Goal: Find specific page/section: Find specific page/section

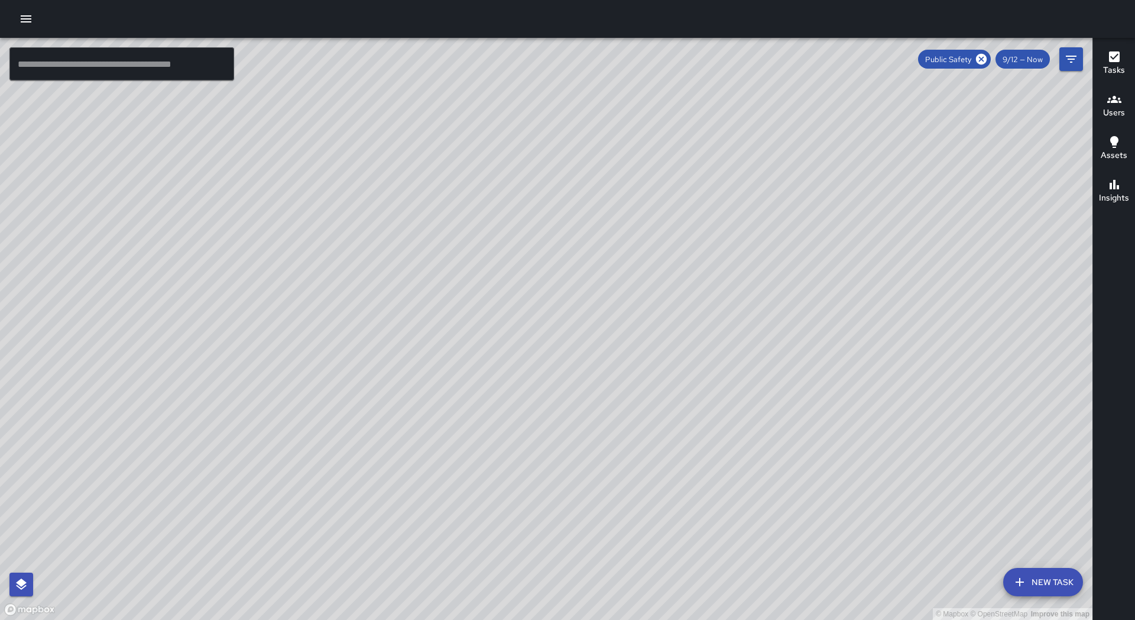
drag, startPoint x: 231, startPoint y: 501, endPoint x: 319, endPoint y: 471, distance: 93.5
click at [319, 471] on div "© Mapbox © OpenStreetMap Improve this map" at bounding box center [546, 329] width 1092 height 582
click at [147, 59] on input "text" at bounding box center [121, 63] width 225 height 33
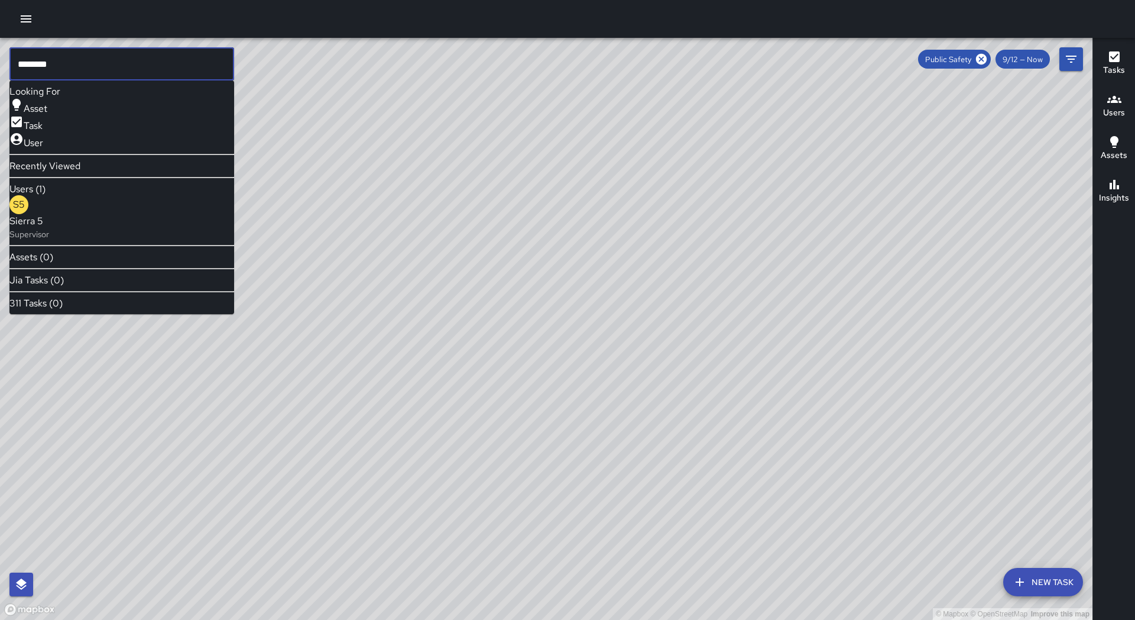
click at [49, 235] on p "Supervisor" at bounding box center [29, 234] width 40 height 12
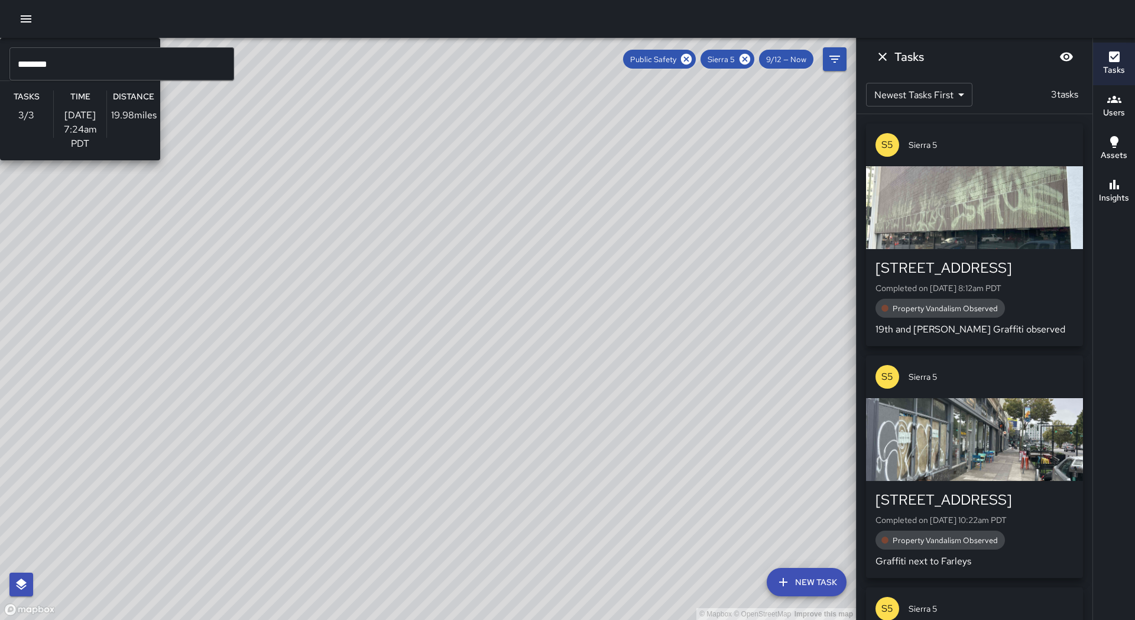
drag, startPoint x: 192, startPoint y: 222, endPoint x: 375, endPoint y: 438, distance: 283.5
click at [375, 438] on div "© Mapbox © OpenStreetMap Improve this map S5 Sierra 5 Supervisor Tasks 3 / 3 Ti…" at bounding box center [428, 329] width 856 height 582
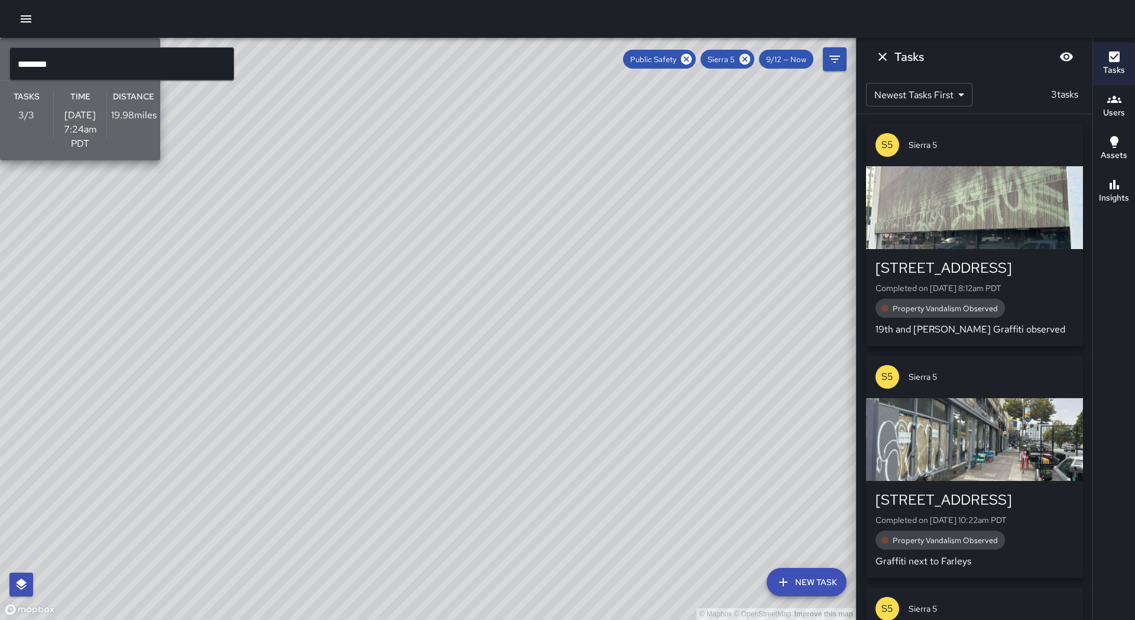
drag, startPoint x: 374, startPoint y: 463, endPoint x: 382, endPoint y: 475, distance: 15.3
click at [151, 59] on span "Sierra 5" at bounding box center [97, 53] width 108 height 12
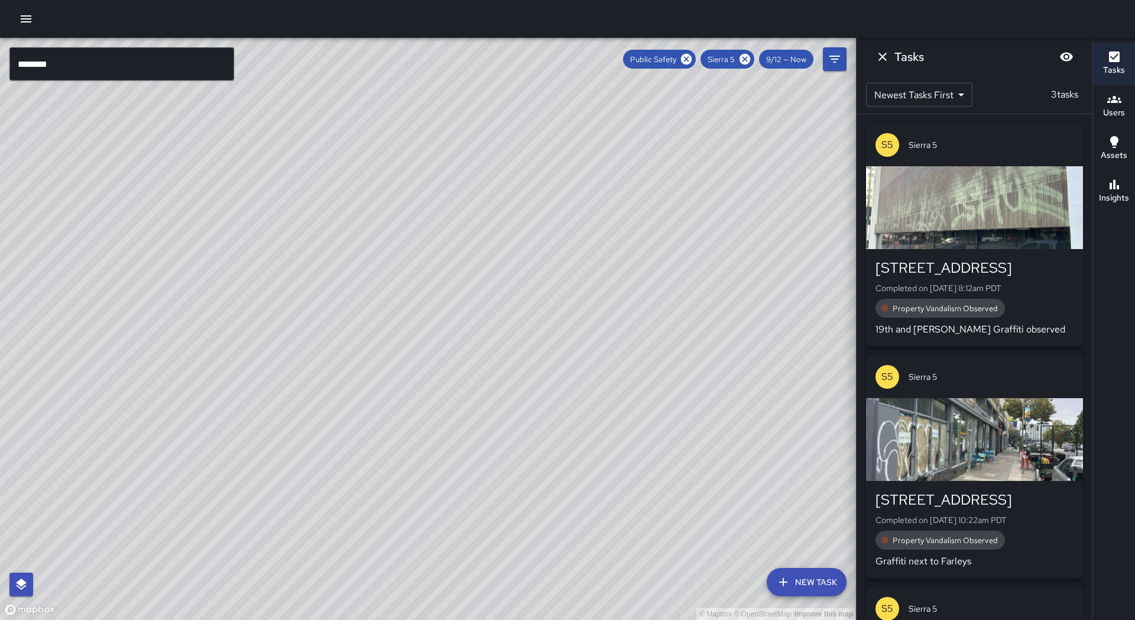
click at [350, 344] on div "© Mapbox © OpenStreetMap Improve this map" at bounding box center [428, 329] width 856 height 582
drag, startPoint x: 318, startPoint y: 424, endPoint x: 319, endPoint y: 418, distance: 5.9
click at [319, 418] on div "© Mapbox © OpenStreetMap Improve this map" at bounding box center [428, 329] width 856 height 582
click at [145, 267] on div "© Mapbox © OpenStreetMap Improve this map" at bounding box center [428, 329] width 856 height 582
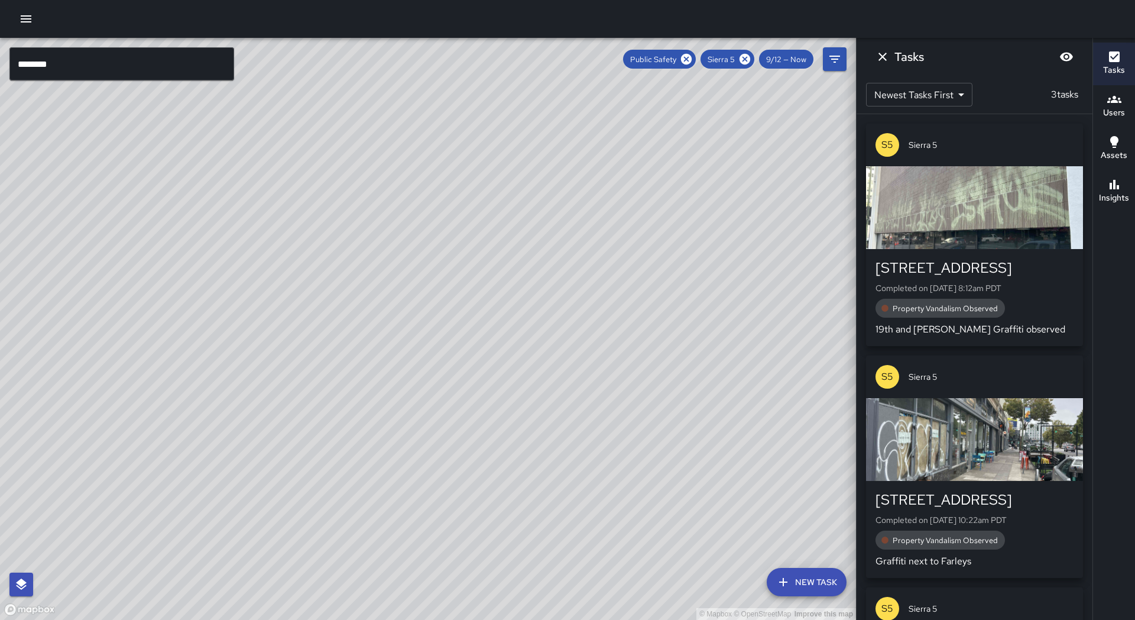
click at [185, 264] on div "© Mapbox © OpenStreetMap Improve this map" at bounding box center [428, 329] width 856 height 582
click at [415, 265] on div "© Mapbox © OpenStreetMap Improve this map" at bounding box center [428, 329] width 856 height 582
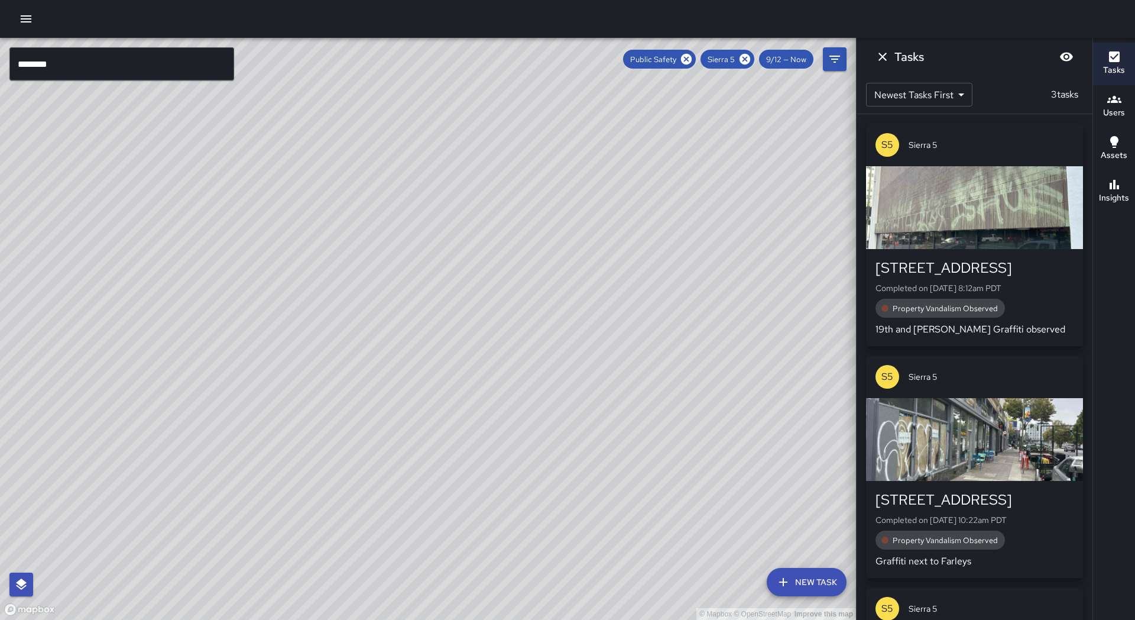
click at [529, 251] on div "© Mapbox © OpenStreetMap Improve this map" at bounding box center [428, 329] width 856 height 582
click at [633, 256] on div "© Mapbox © OpenStreetMap Improve this map" at bounding box center [428, 329] width 856 height 582
drag, startPoint x: 754, startPoint y: 251, endPoint x: 364, endPoint y: 346, distance: 401.5
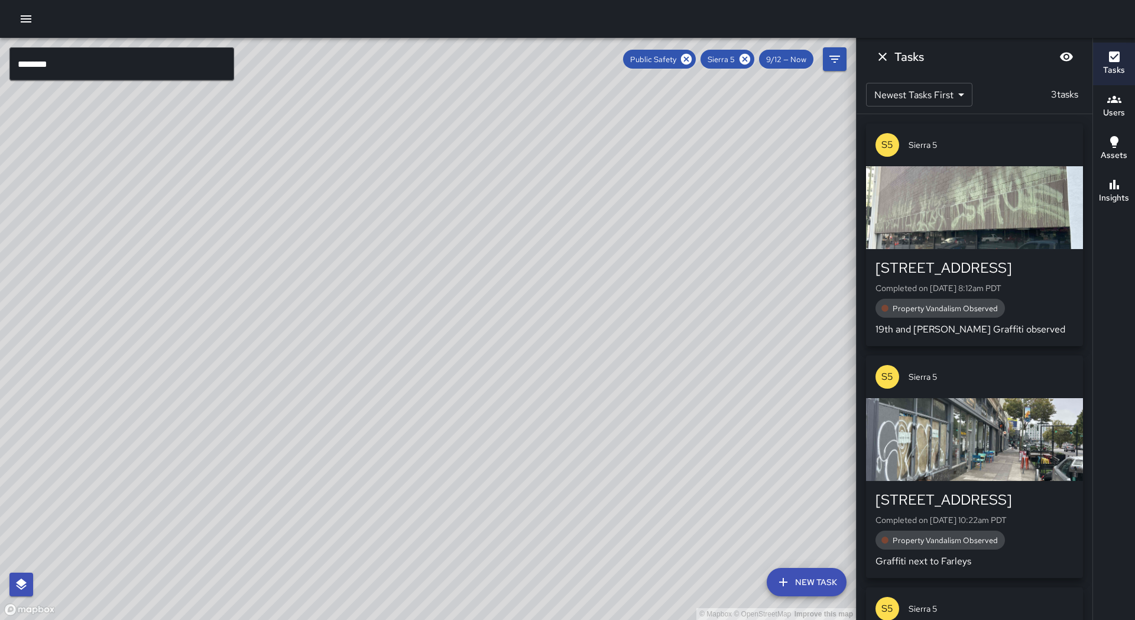
click at [364, 346] on div "© Mapbox © OpenStreetMap Improve this map" at bounding box center [428, 329] width 856 height 582
click at [351, 376] on div "© Mapbox © OpenStreetMap Improve this map" at bounding box center [428, 329] width 856 height 582
click at [321, 389] on div "© Mapbox © OpenStreetMap Improve this map" at bounding box center [428, 329] width 856 height 582
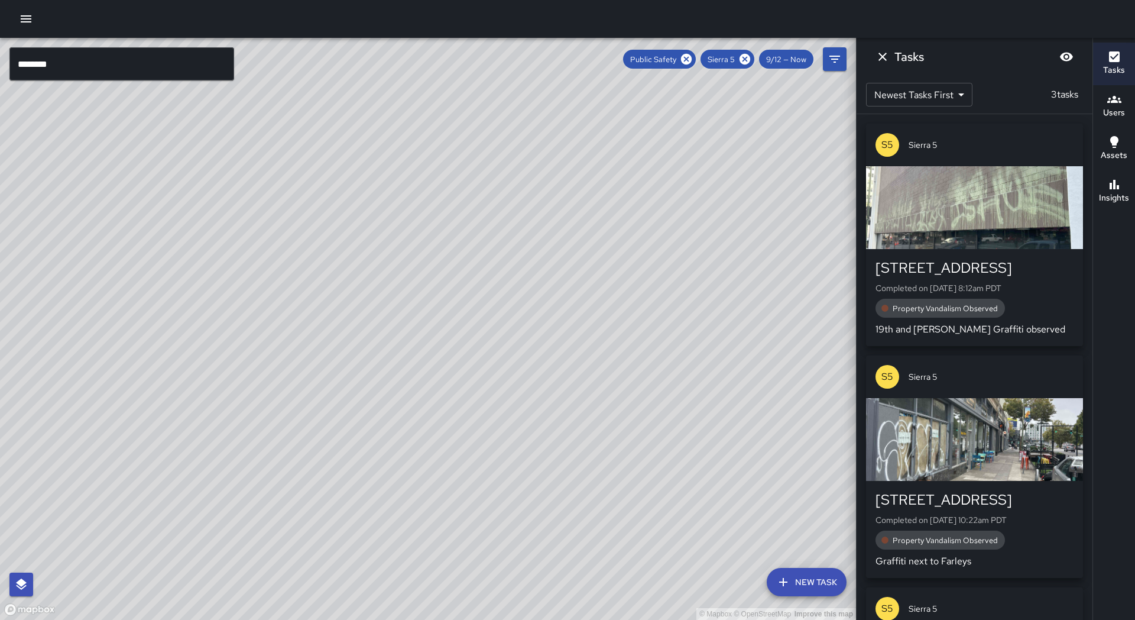
click at [312, 388] on div "© Mapbox © OpenStreetMap Improve this map" at bounding box center [428, 329] width 856 height 582
click at [286, 371] on div "© Mapbox © OpenStreetMap Improve this map" at bounding box center [428, 329] width 856 height 582
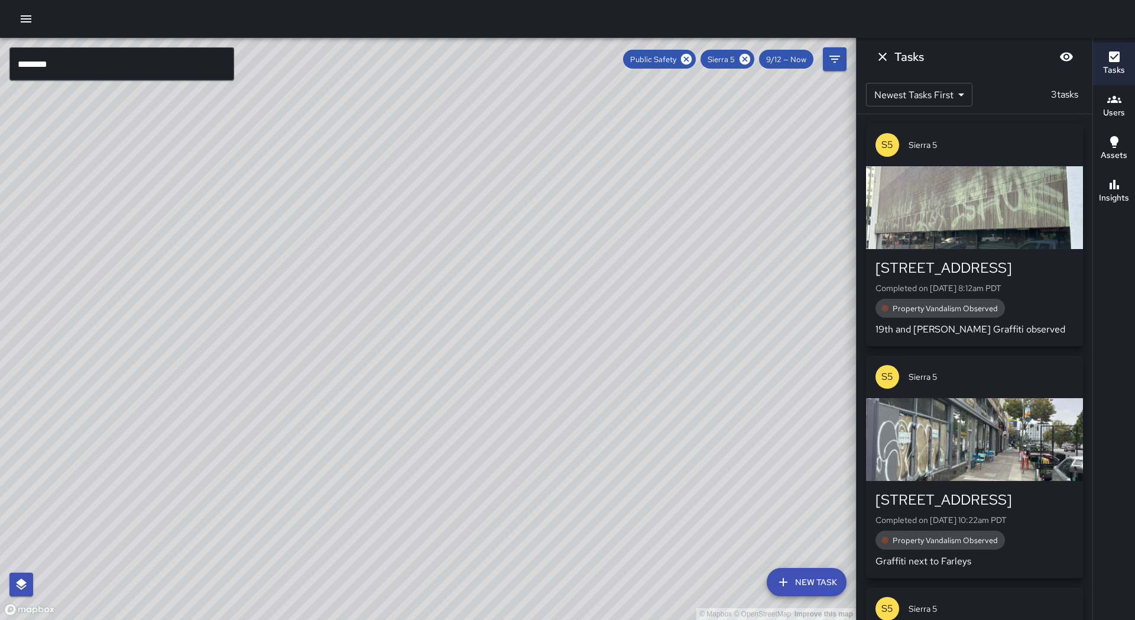
click at [272, 365] on div "© Mapbox © OpenStreetMap Improve this map" at bounding box center [428, 329] width 856 height 582
drag, startPoint x: 214, startPoint y: 316, endPoint x: 199, endPoint y: 408, distance: 92.9
click at [189, 440] on div "© Mapbox © OpenStreetMap Improve this map" at bounding box center [428, 329] width 856 height 582
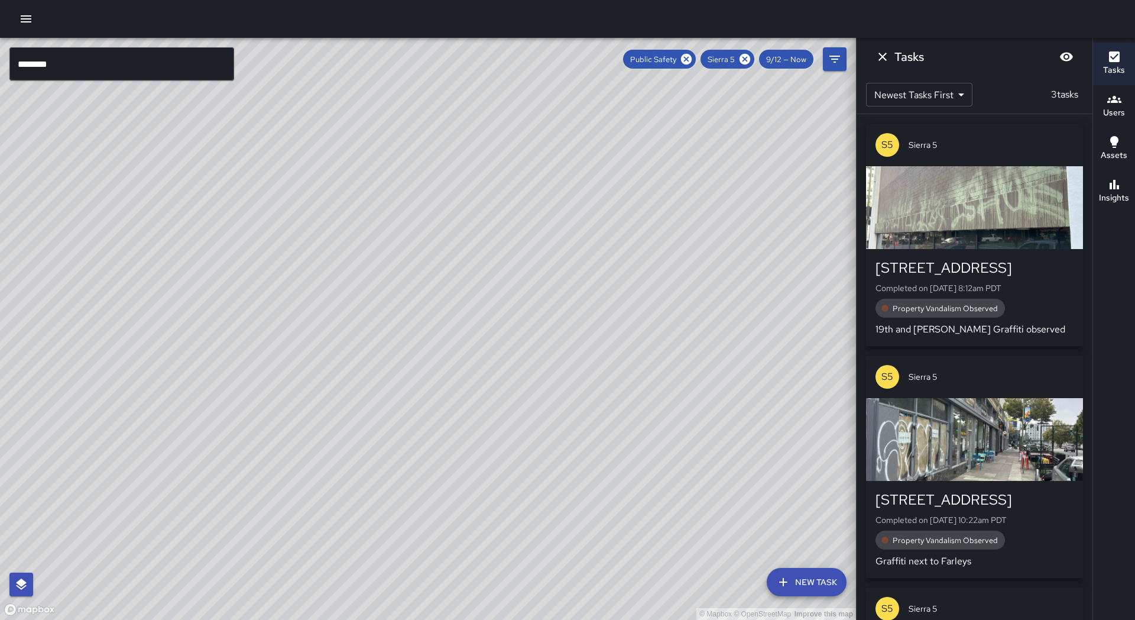
click at [200, 393] on div "© Mapbox © OpenStreetMap Improve this map" at bounding box center [428, 329] width 856 height 582
click at [199, 393] on div "© Mapbox © OpenStreetMap Improve this map" at bounding box center [428, 329] width 856 height 582
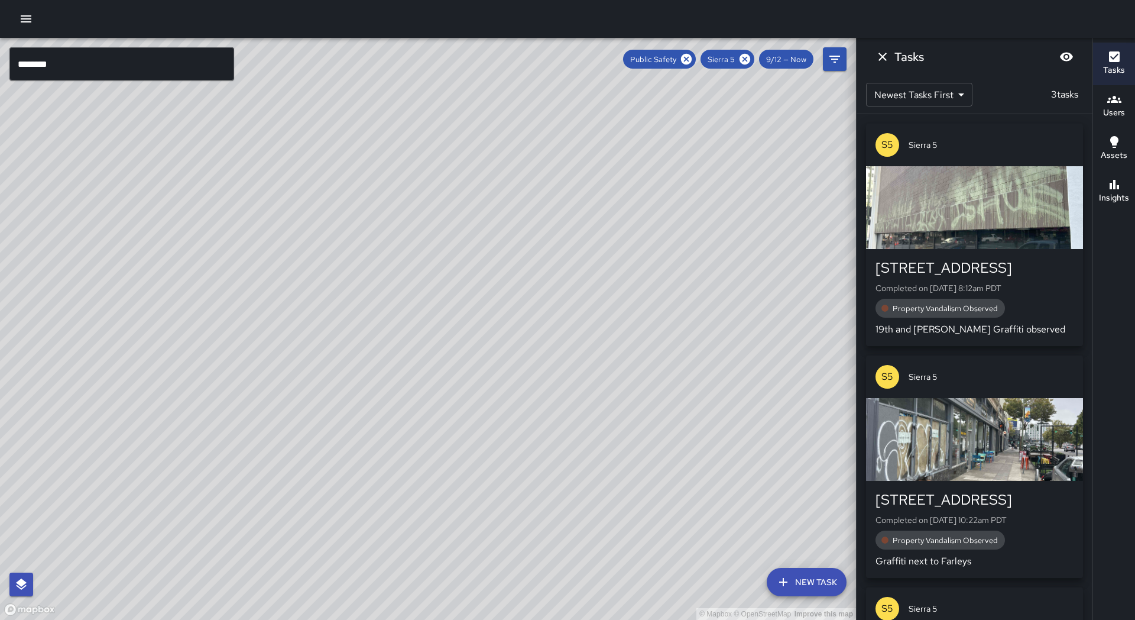
click at [194, 389] on div "© Mapbox © OpenStreetMap Improve this map" at bounding box center [428, 329] width 856 height 582
drag, startPoint x: 193, startPoint y: 388, endPoint x: 184, endPoint y: 379, distance: 12.1
click at [192, 387] on div "© Mapbox © OpenStreetMap Improve this map" at bounding box center [428, 329] width 856 height 582
drag, startPoint x: 137, startPoint y: 309, endPoint x: 98, endPoint y: 466, distance: 162.0
click at [99, 472] on div "© Mapbox © OpenStreetMap Improve this map" at bounding box center [428, 329] width 856 height 582
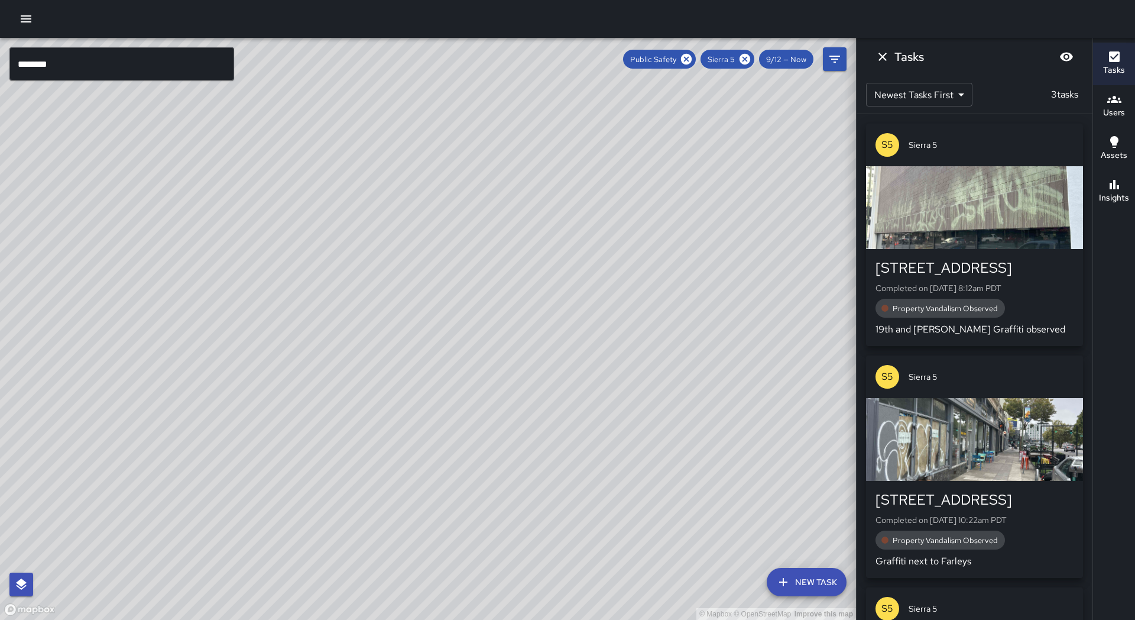
drag, startPoint x: 80, startPoint y: 393, endPoint x: 154, endPoint y: 488, distance: 120.9
click at [153, 489] on div "© Mapbox © OpenStreetMap Improve this map" at bounding box center [428, 329] width 856 height 582
click at [176, 442] on div "© Mapbox © OpenStreetMap Improve this map" at bounding box center [428, 329] width 856 height 582
click at [175, 442] on div "© Mapbox © OpenStreetMap Improve this map" at bounding box center [428, 329] width 856 height 582
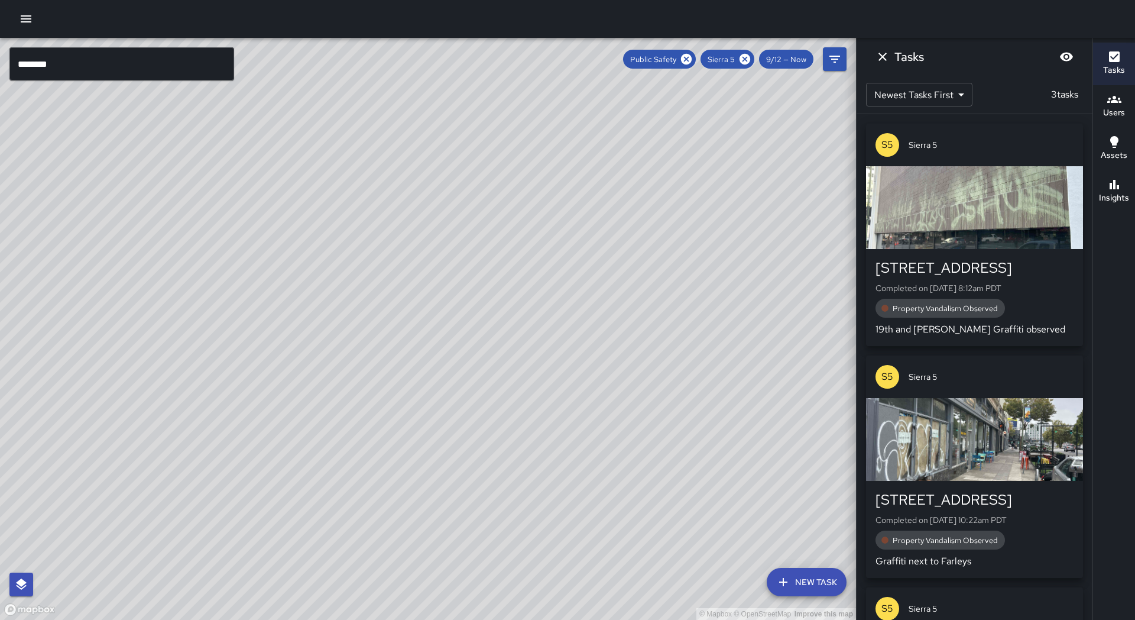
click at [175, 442] on div "© Mapbox © OpenStreetMap Improve this map" at bounding box center [428, 329] width 856 height 582
drag, startPoint x: 112, startPoint y: 416, endPoint x: 198, endPoint y: 480, distance: 107.4
click at [198, 480] on div "© Mapbox © OpenStreetMap Improve this map" at bounding box center [428, 329] width 856 height 582
click at [193, 464] on div "© Mapbox © OpenStreetMap Improve this map" at bounding box center [428, 329] width 856 height 582
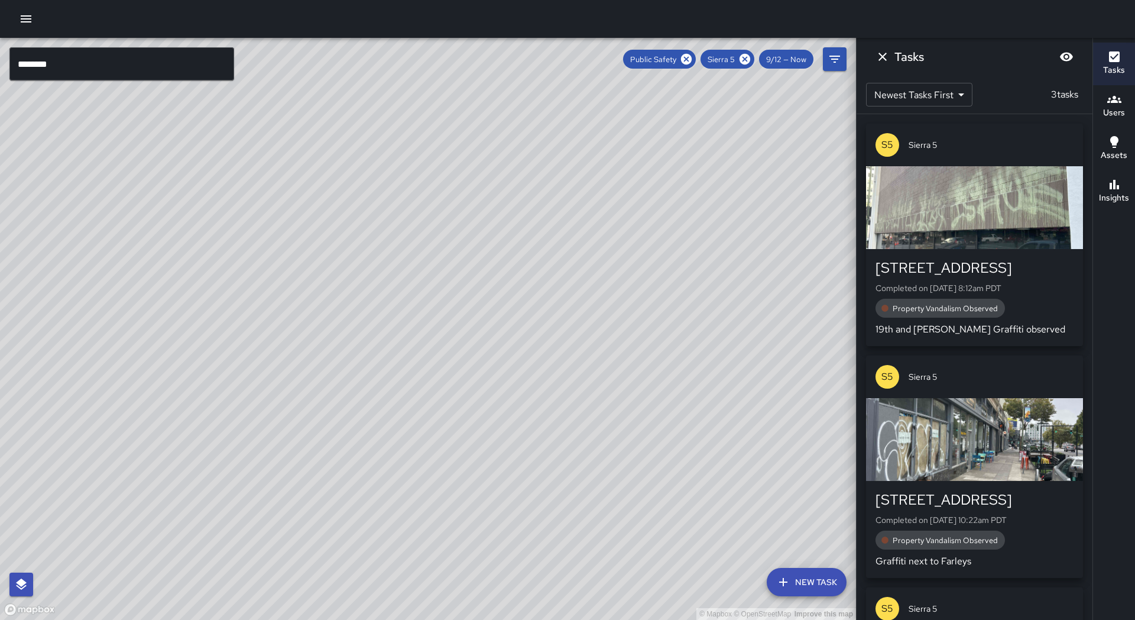
click at [193, 464] on div "© Mapbox © OpenStreetMap Improve this map" at bounding box center [428, 329] width 856 height 582
click at [790, 59] on span "9/12 — Now" at bounding box center [786, 59] width 54 height 10
click at [782, 63] on span "9/12 — Now" at bounding box center [786, 59] width 54 height 10
click at [773, 59] on span "9/12 — Now" at bounding box center [786, 59] width 54 height 10
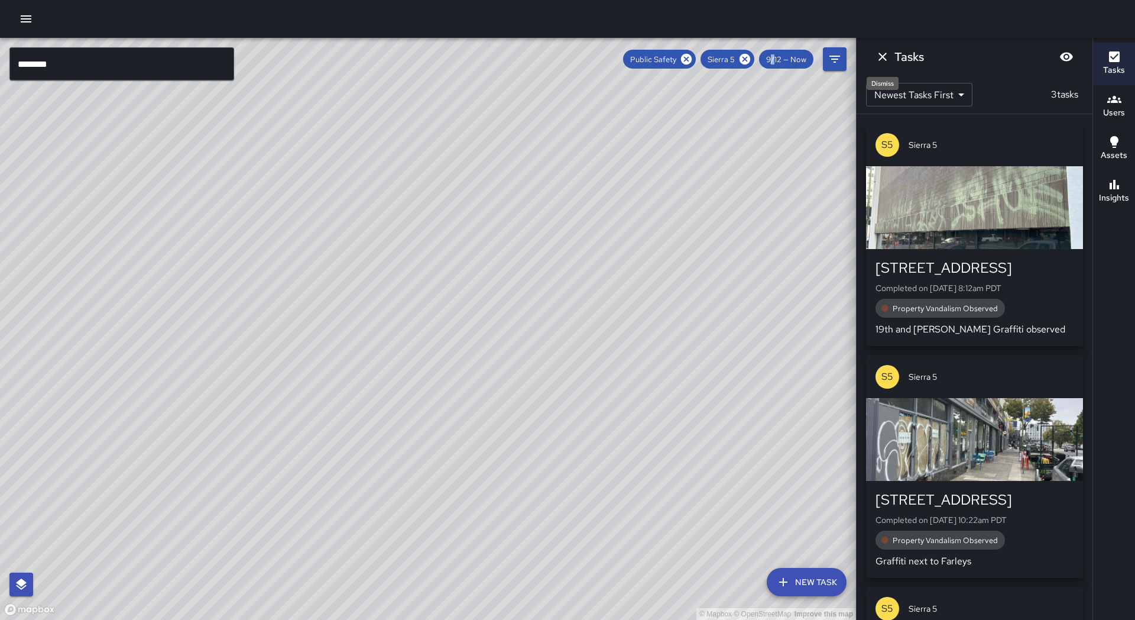
click at [887, 57] on icon "Dismiss" at bounding box center [882, 57] width 14 height 14
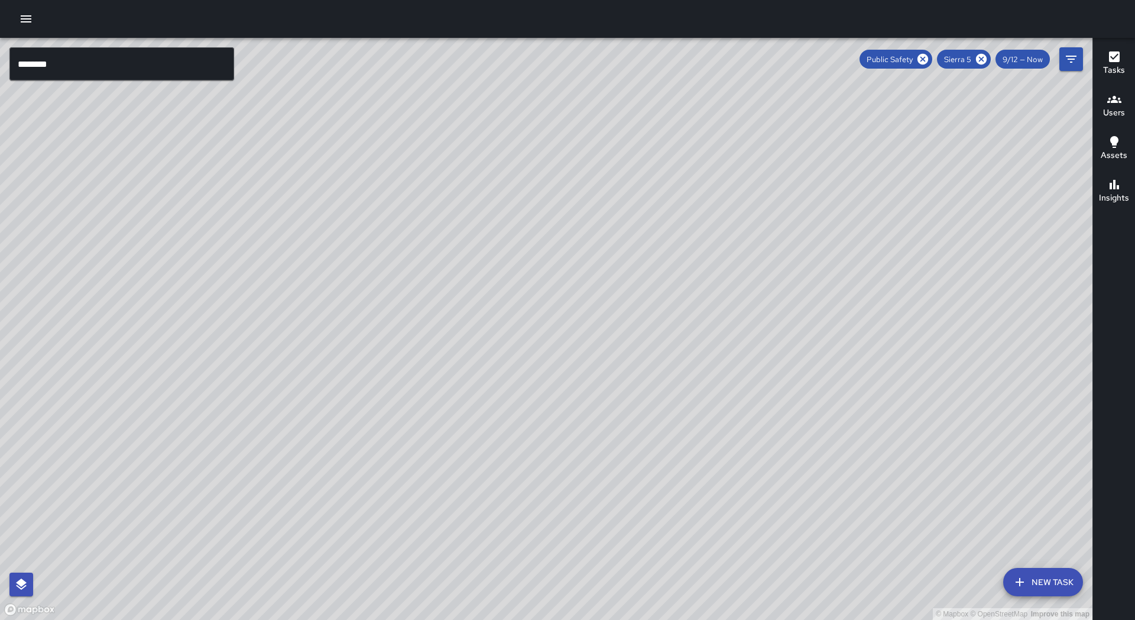
click at [1036, 61] on span "9/12 — Now" at bounding box center [1022, 59] width 54 height 10
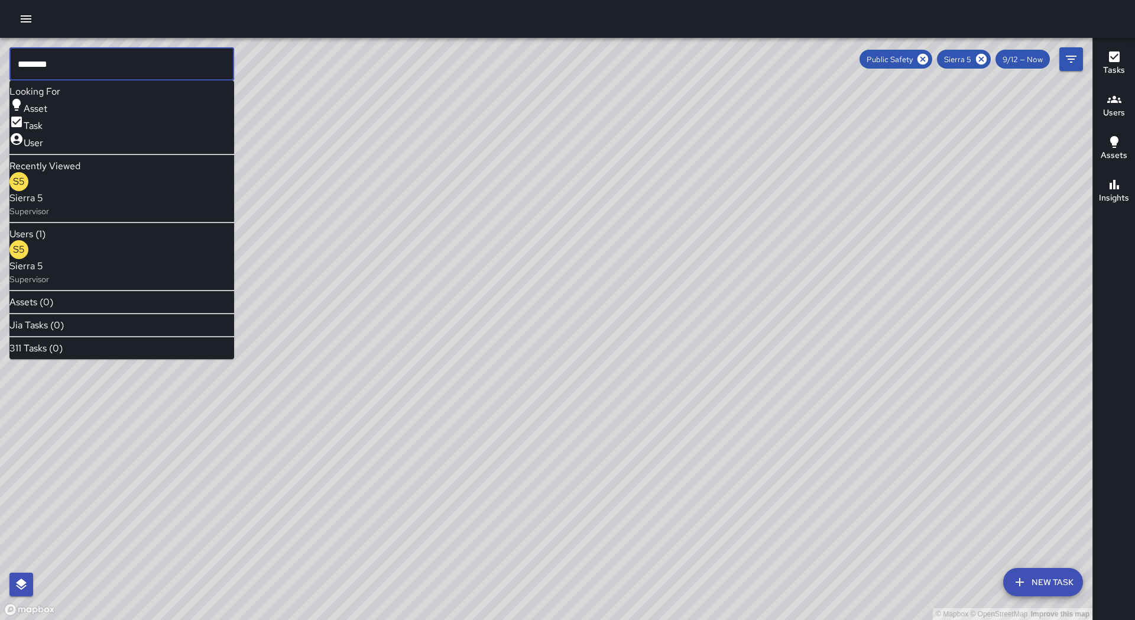
click at [79, 69] on input "********" at bounding box center [121, 63] width 225 height 33
type input "*"
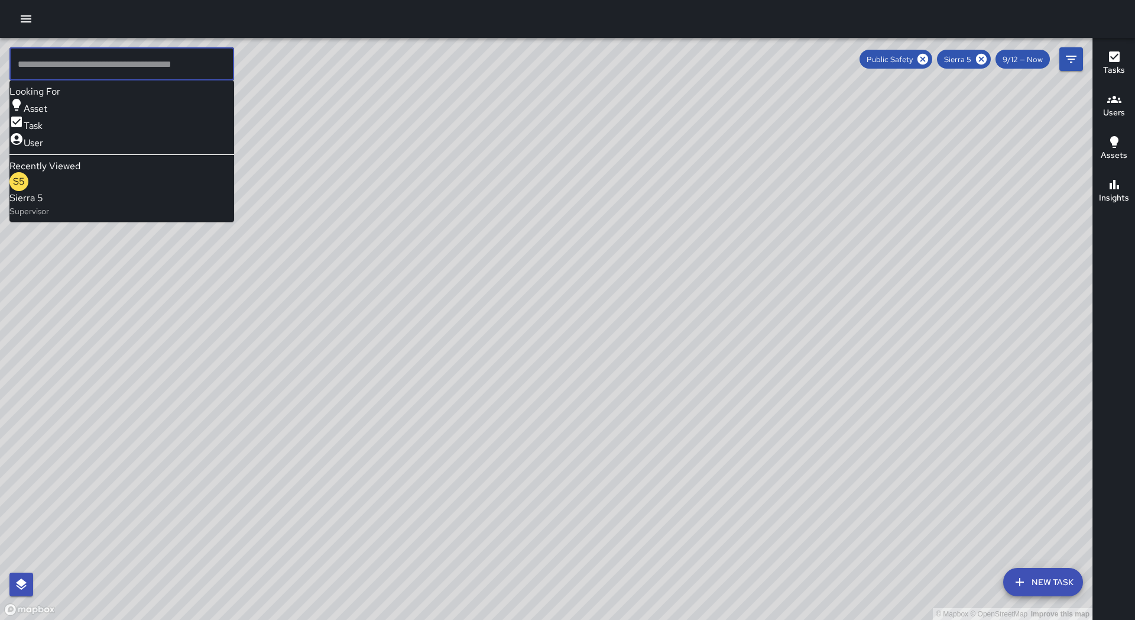
click at [49, 205] on p "Supervisor" at bounding box center [29, 211] width 40 height 12
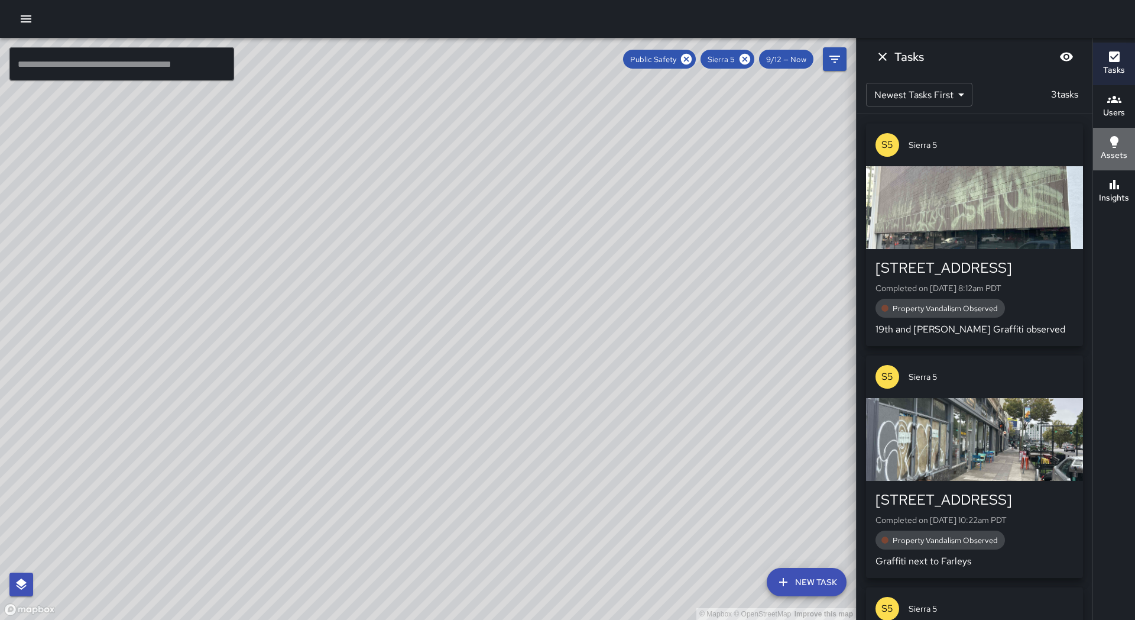
click at [1115, 146] on icon "button" at bounding box center [1114, 142] width 14 height 14
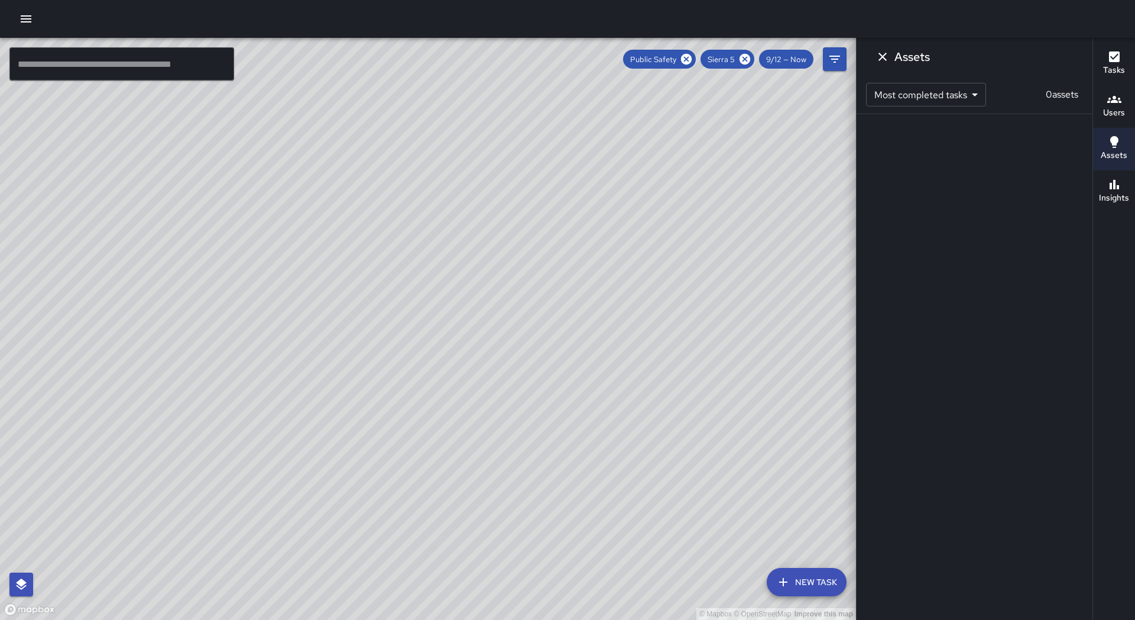
scroll to position [0, 1]
click at [1128, 111] on button "Users" at bounding box center [1114, 106] width 42 height 43
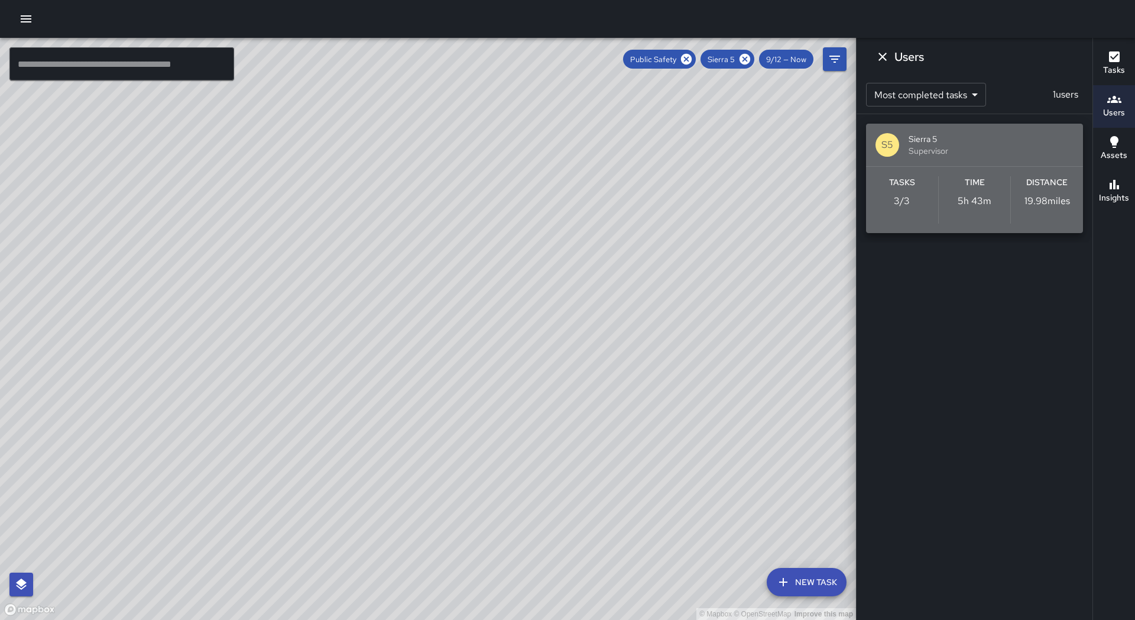
click at [954, 144] on span "Sierra 5" at bounding box center [991, 139] width 165 height 12
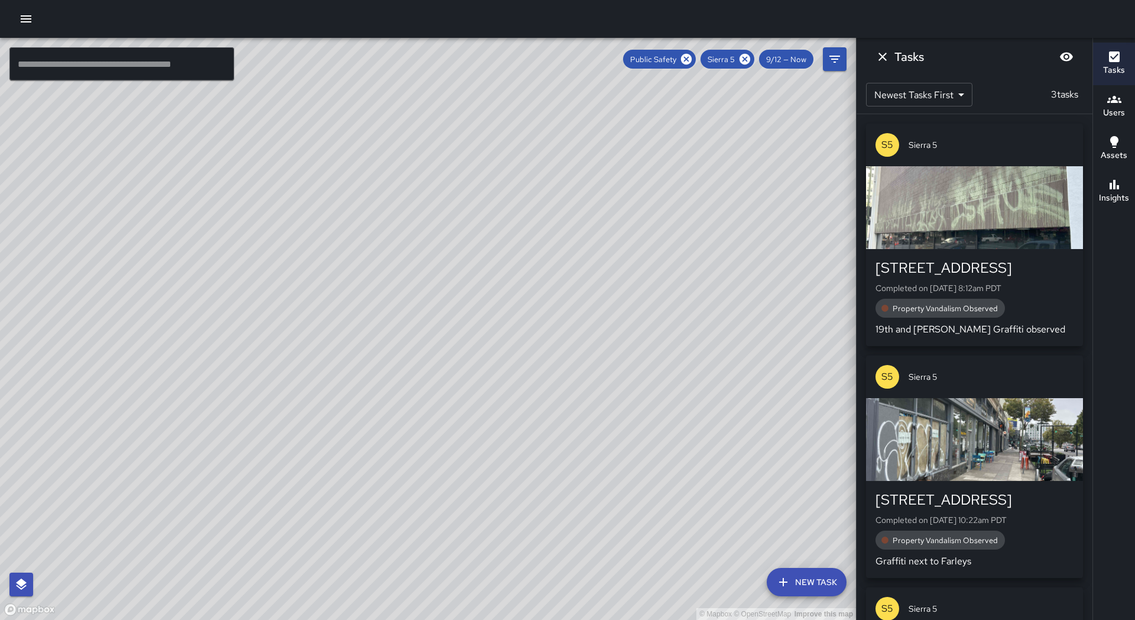
scroll to position [-1, 1]
click at [800, 60] on span "9/12 — Now" at bounding box center [786, 59] width 54 height 10
click at [881, 61] on icon "Dismiss" at bounding box center [882, 57] width 14 height 14
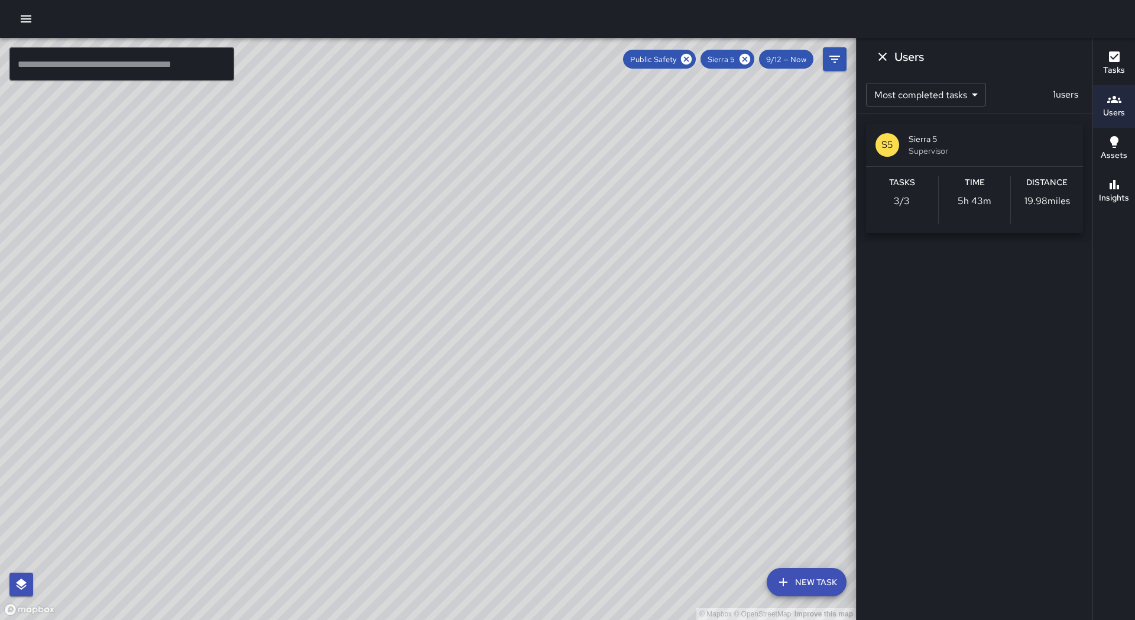
click at [789, 57] on span "9/12 — Now" at bounding box center [786, 59] width 54 height 10
click at [806, 62] on span "9/12 — Now" at bounding box center [786, 59] width 54 height 10
click at [1097, 69] on button "Tasks" at bounding box center [1114, 64] width 42 height 43
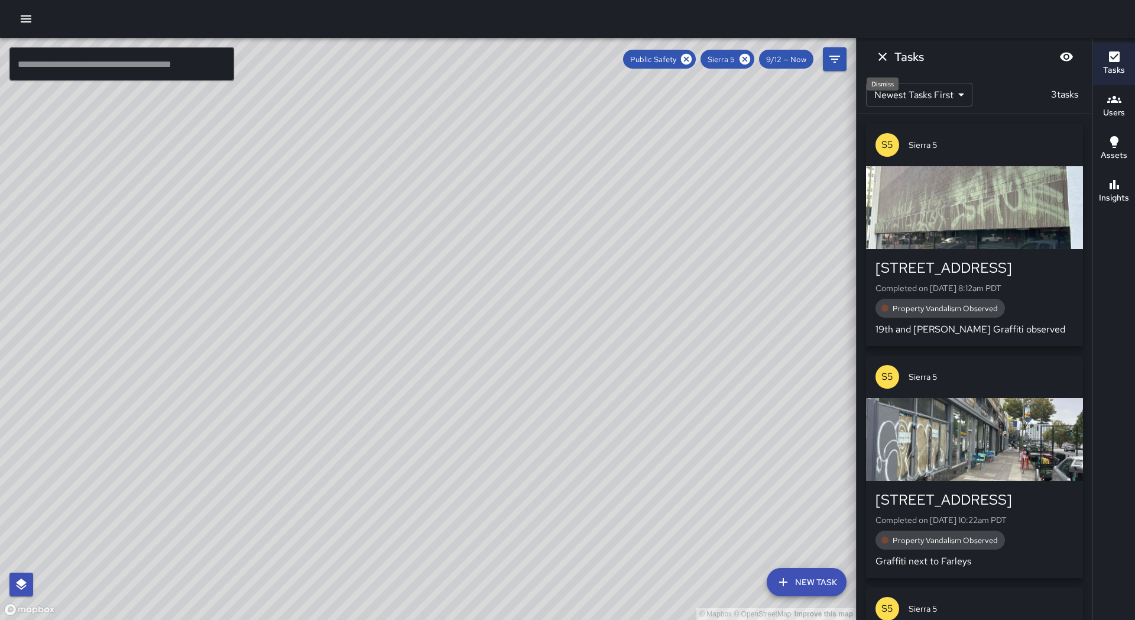
click at [878, 50] on icon "Dismiss" at bounding box center [882, 57] width 14 height 14
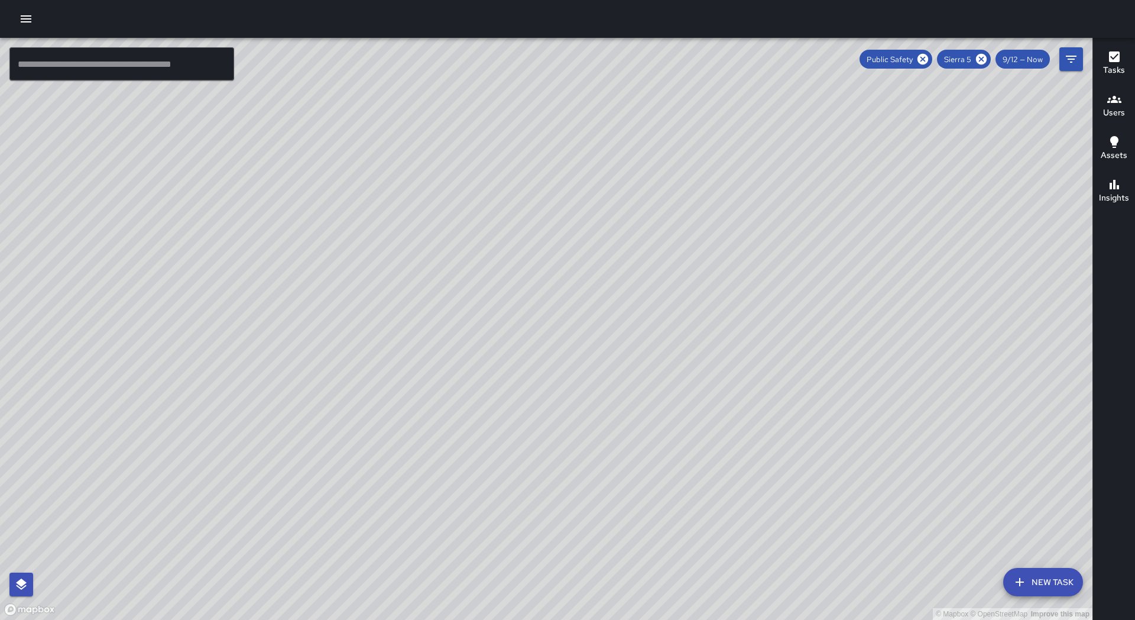
click at [974, 54] on span "Sierra 5" at bounding box center [957, 59] width 41 height 10
click at [978, 53] on icon at bounding box center [981, 59] width 13 height 13
click at [664, 226] on div "© Mapbox © OpenStreetMap Improve this map" at bounding box center [546, 329] width 1092 height 582
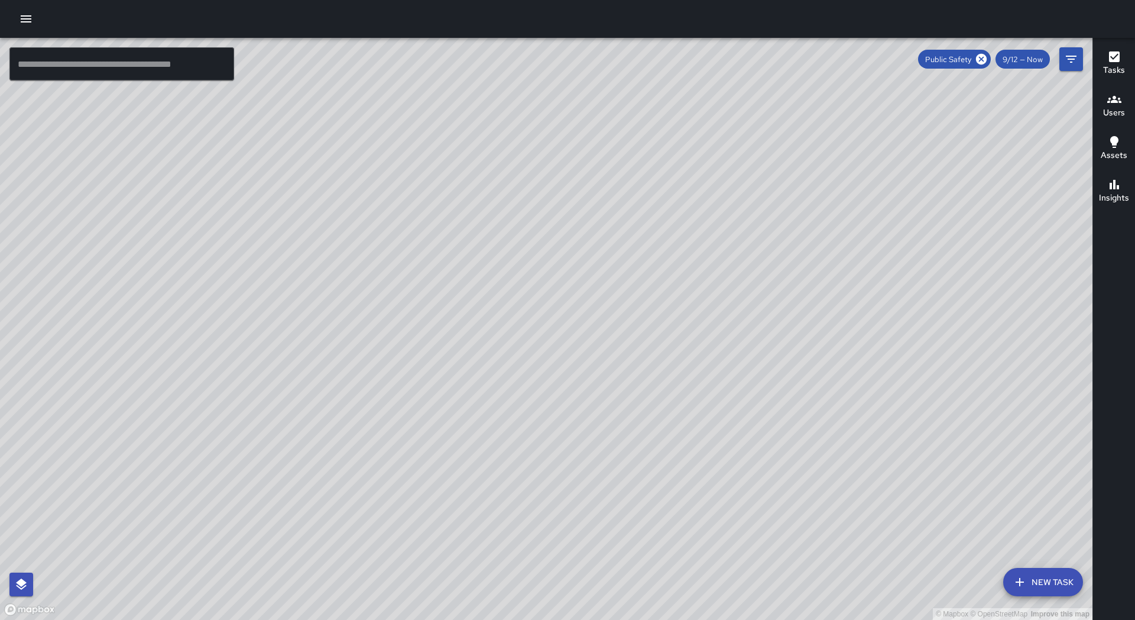
click at [665, 226] on div "© Mapbox © OpenStreetMap Improve this map" at bounding box center [546, 329] width 1092 height 582
drag, startPoint x: 748, startPoint y: 153, endPoint x: 598, endPoint y: 275, distance: 194.2
click at [617, 255] on div "© Mapbox © OpenStreetMap Improve this map" at bounding box center [546, 329] width 1092 height 582
click at [1068, 69] on button "Filters" at bounding box center [1071, 59] width 24 height 24
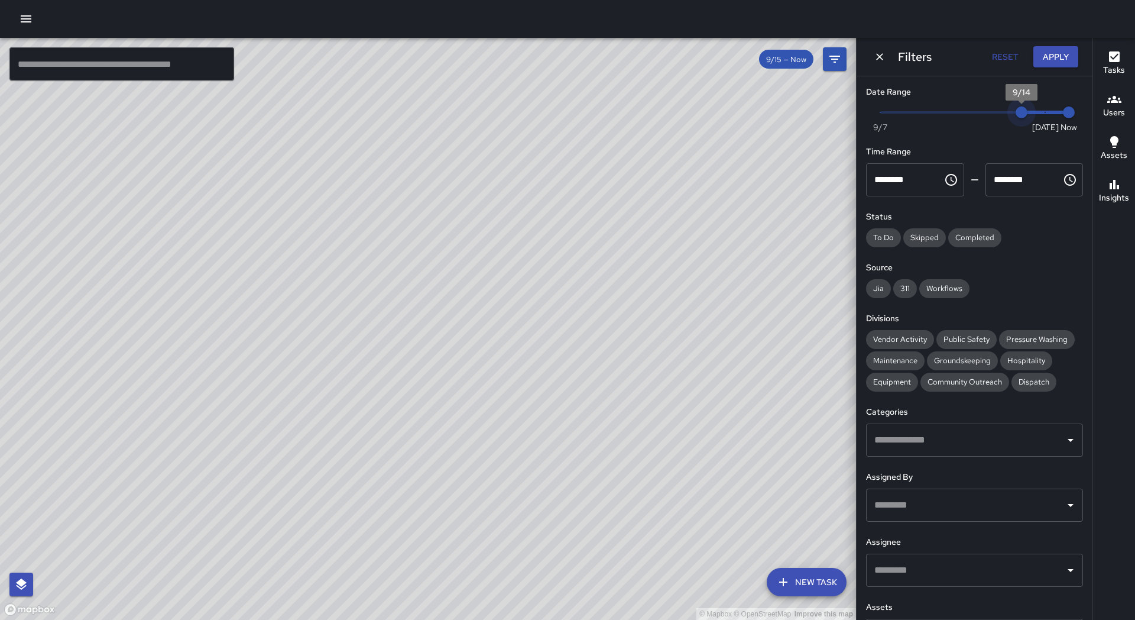
click at [1022, 112] on span "Now [DATE] [DATE] 10:32 am" at bounding box center [974, 112] width 189 height 18
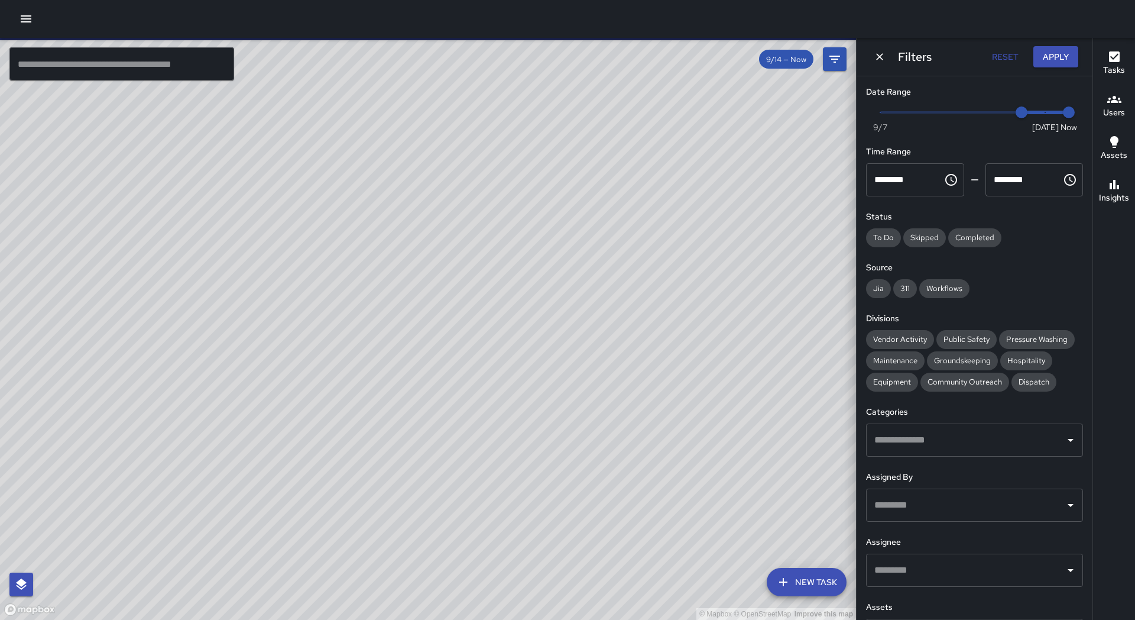
scroll to position [0, 1]
type input "*"
click at [986, 111] on span "Now [DATE] [DATE] 10:33 am" at bounding box center [974, 112] width 189 height 18
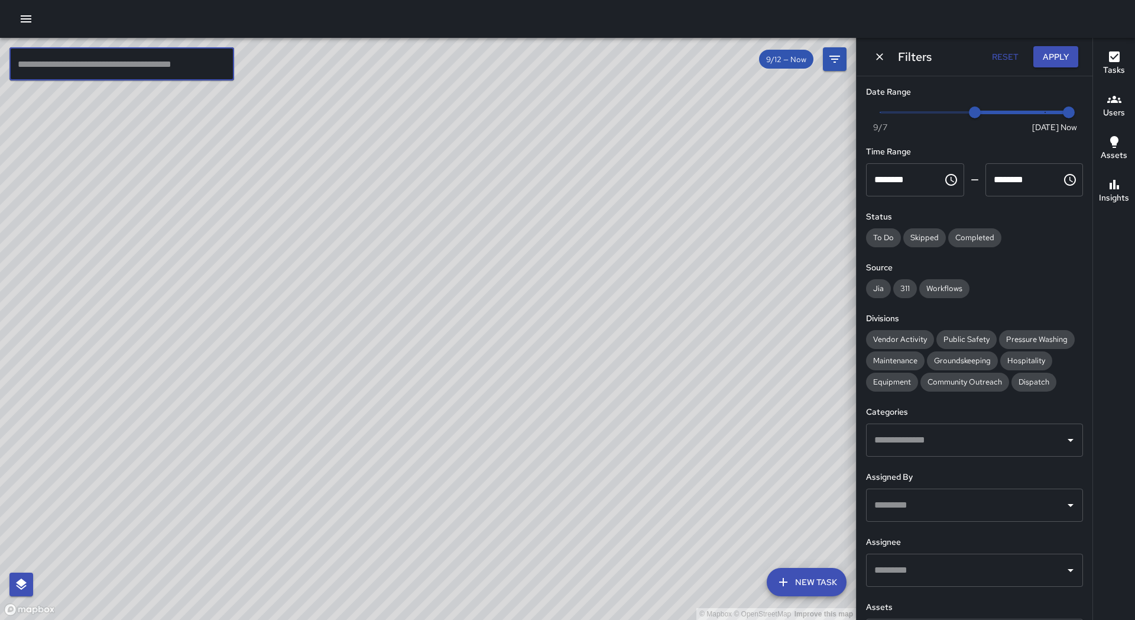
click at [79, 62] on input "text" at bounding box center [121, 63] width 225 height 33
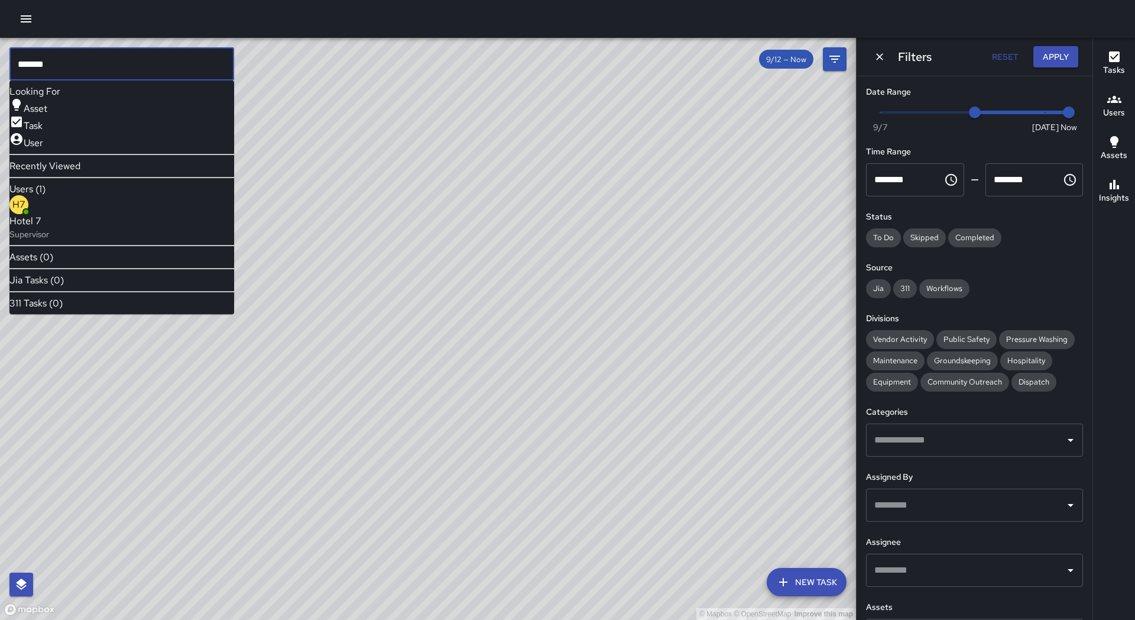
click at [49, 226] on span "Hotel 7" at bounding box center [29, 221] width 40 height 14
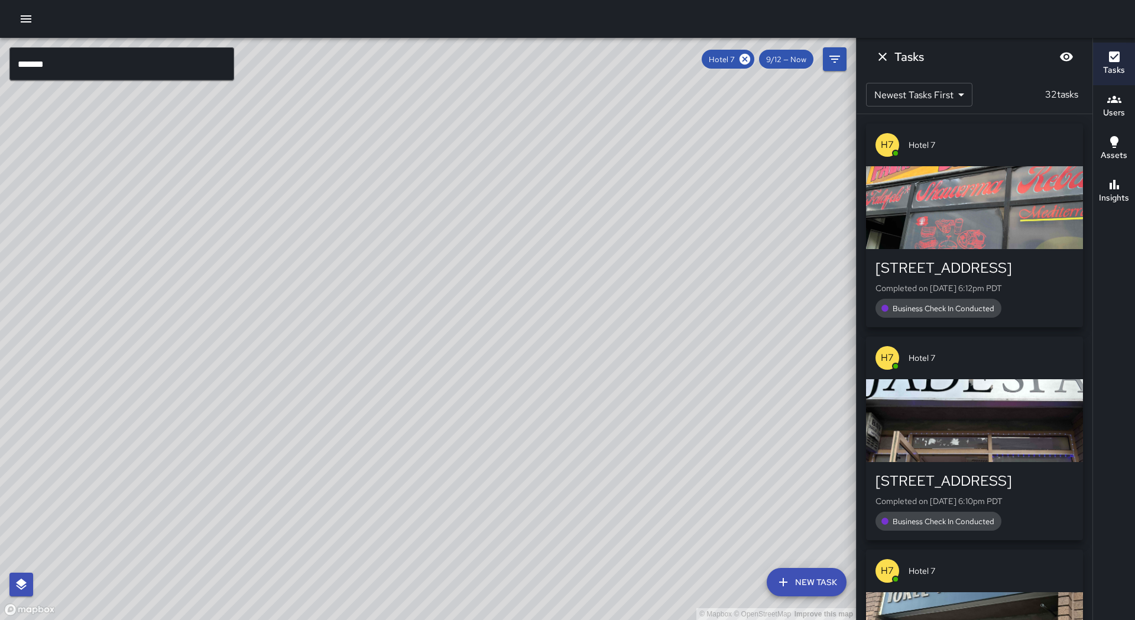
drag, startPoint x: 428, startPoint y: 281, endPoint x: 395, endPoint y: 274, distance: 33.9
click at [395, 274] on div "© Mapbox © OpenStreetMap Improve this map" at bounding box center [428, 329] width 856 height 582
drag, startPoint x: 400, startPoint y: 309, endPoint x: 397, endPoint y: 315, distance: 7.1
click at [397, 315] on div "© Mapbox © OpenStreetMap Improve this map" at bounding box center [428, 329] width 856 height 582
drag, startPoint x: 417, startPoint y: 279, endPoint x: 354, endPoint y: 302, distance: 67.3
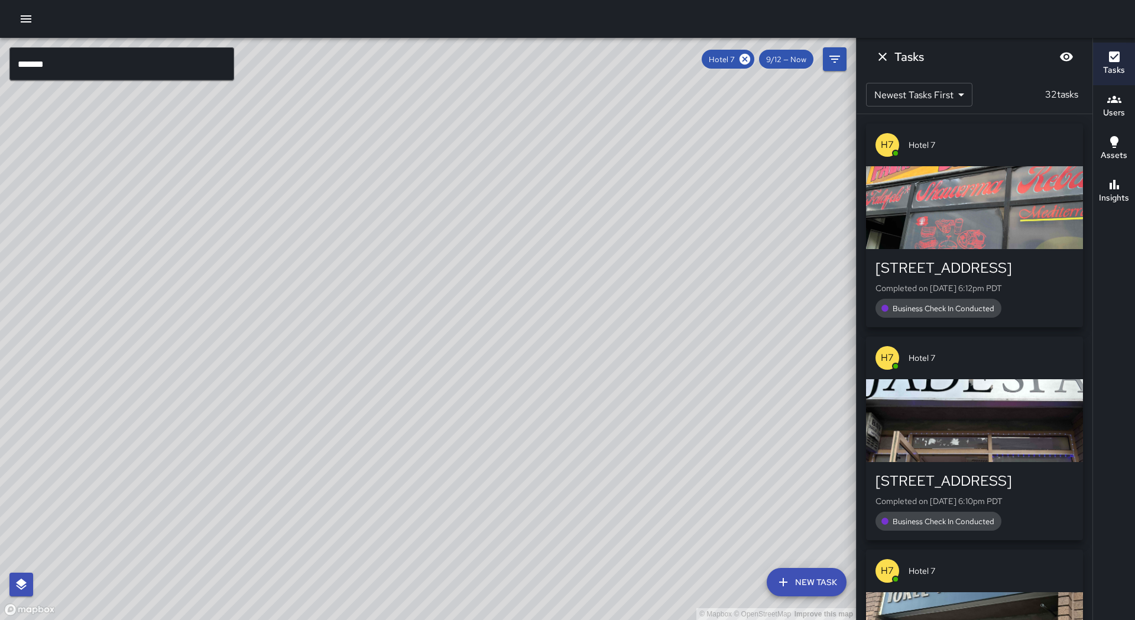
click at [354, 302] on div "© Mapbox © OpenStreetMap Improve this map" at bounding box center [428, 329] width 856 height 582
click at [739, 57] on icon at bounding box center [744, 59] width 13 height 13
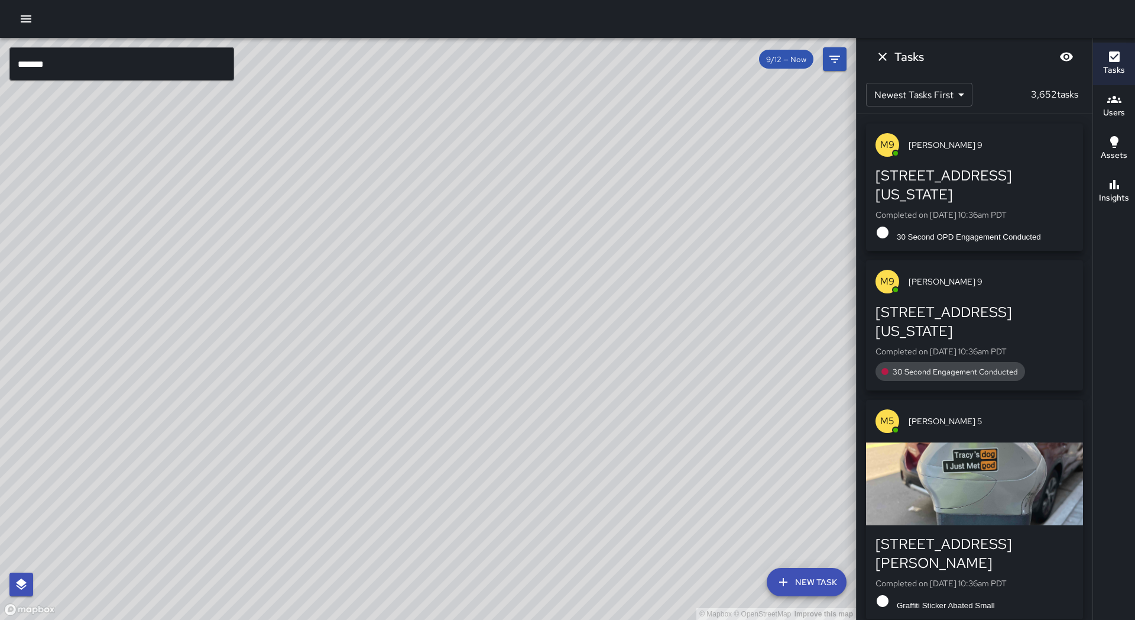
click at [122, 59] on input "*******" at bounding box center [121, 63] width 225 height 33
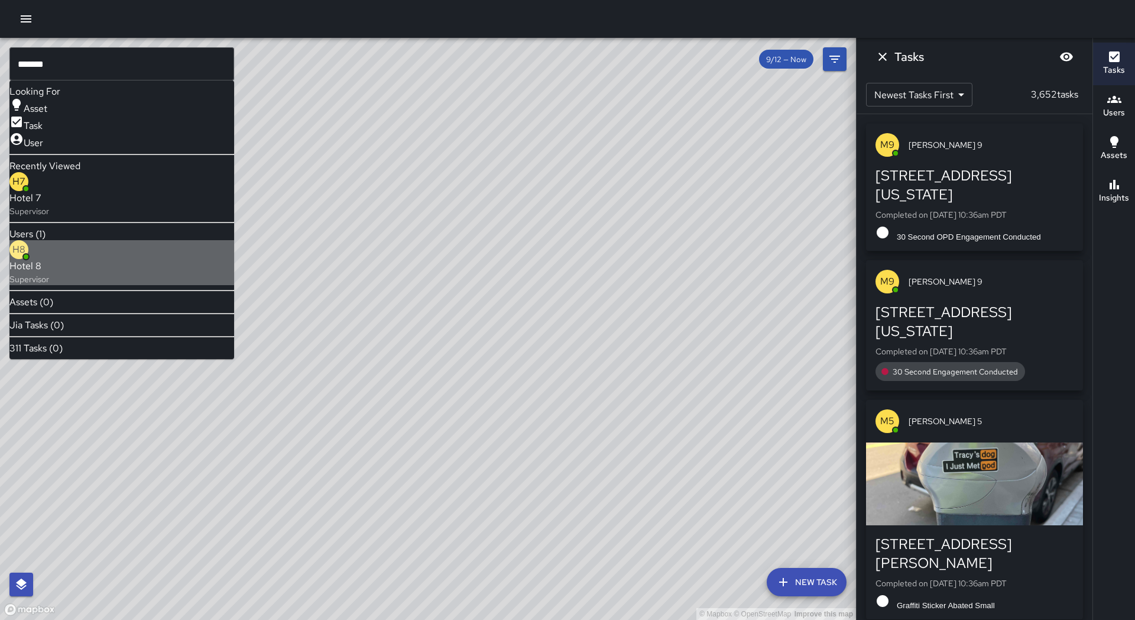
click at [49, 265] on span "Hotel 8" at bounding box center [29, 266] width 40 height 14
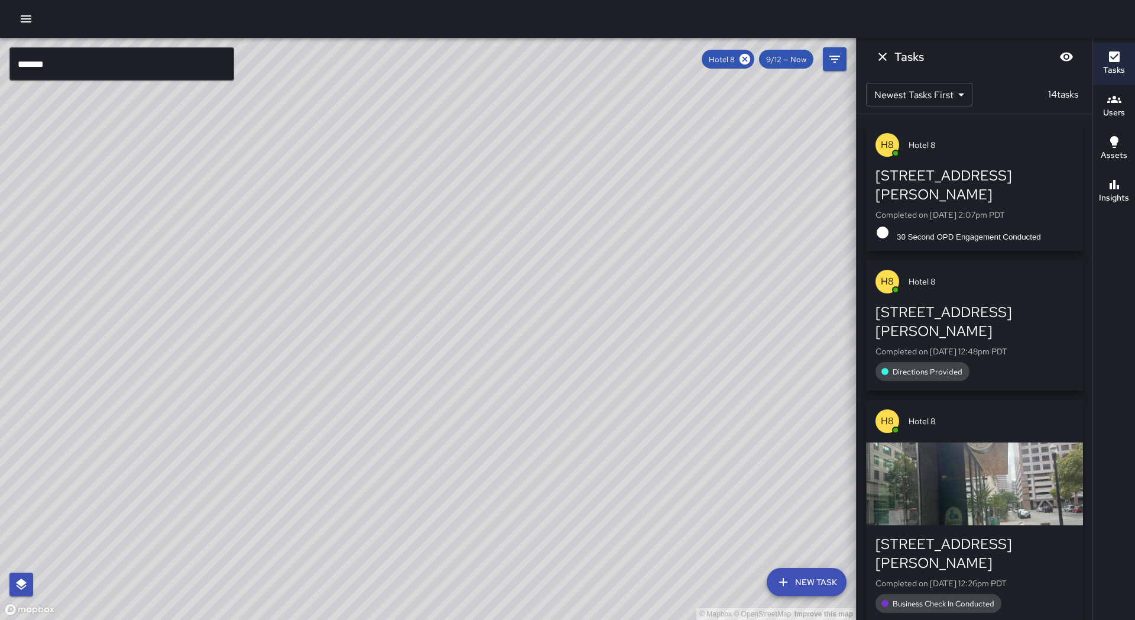
drag, startPoint x: 365, startPoint y: 242, endPoint x: 258, endPoint y: 268, distance: 109.4
click at [258, 268] on div "© Mapbox © OpenStreetMap Improve this map" at bounding box center [428, 329] width 856 height 582
click at [745, 59] on icon at bounding box center [744, 59] width 13 height 13
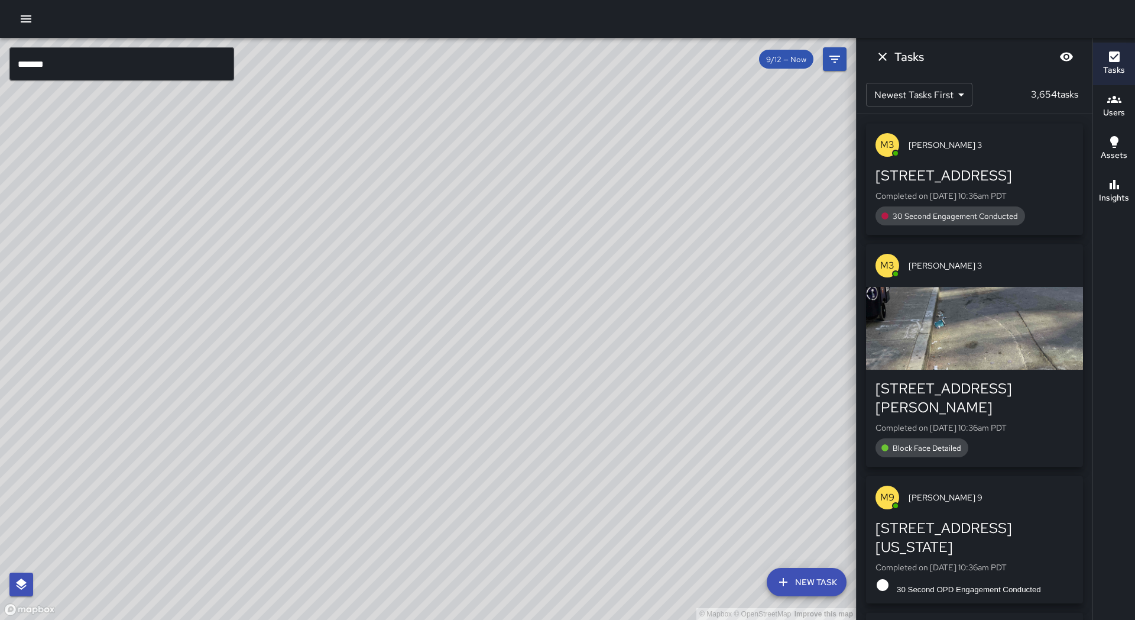
click at [84, 60] on input "*******" at bounding box center [121, 63] width 225 height 33
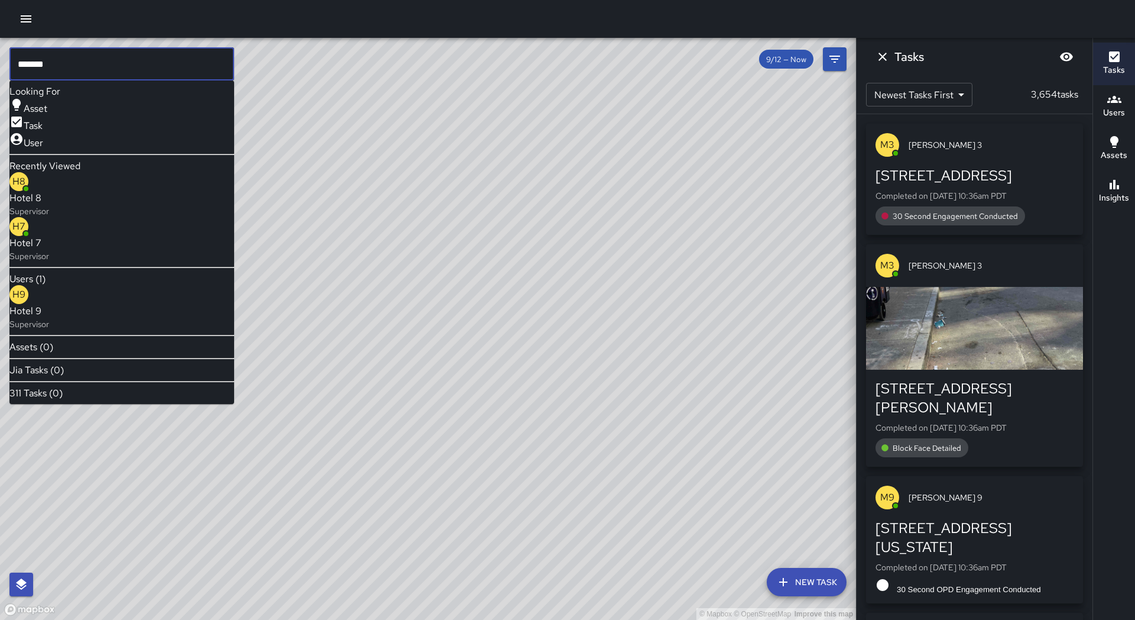
click at [49, 318] on p "Supervisor" at bounding box center [29, 324] width 40 height 12
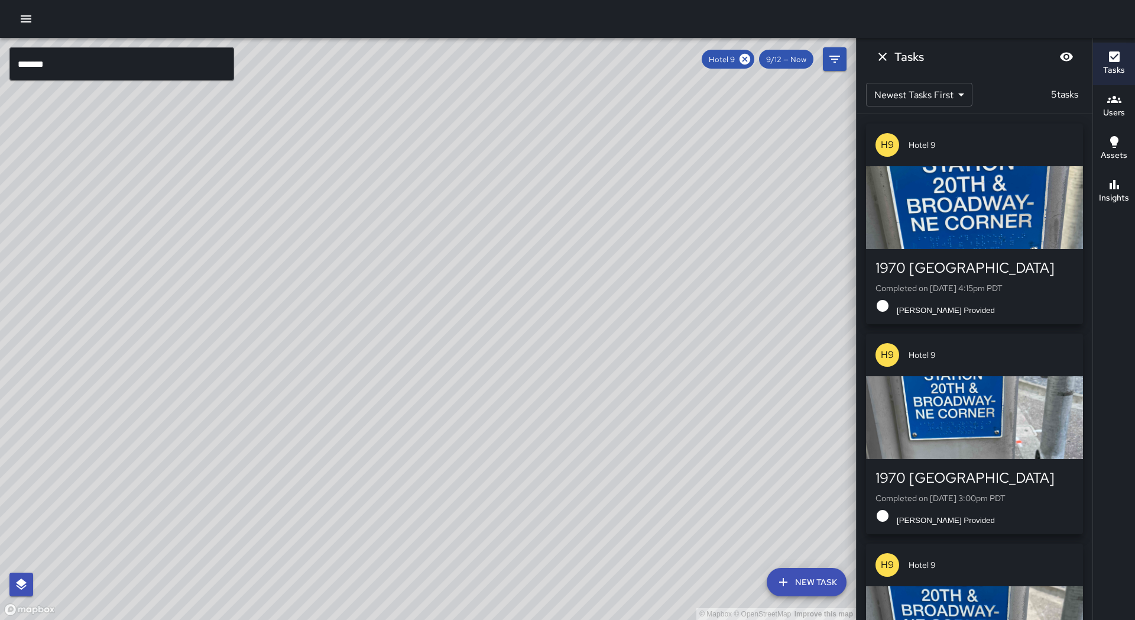
drag, startPoint x: 339, startPoint y: 267, endPoint x: 358, endPoint y: 215, distance: 55.4
click at [358, 215] on div "© Mapbox © OpenStreetMap Improve this map" at bounding box center [428, 329] width 856 height 582
click at [742, 60] on icon at bounding box center [745, 59] width 11 height 11
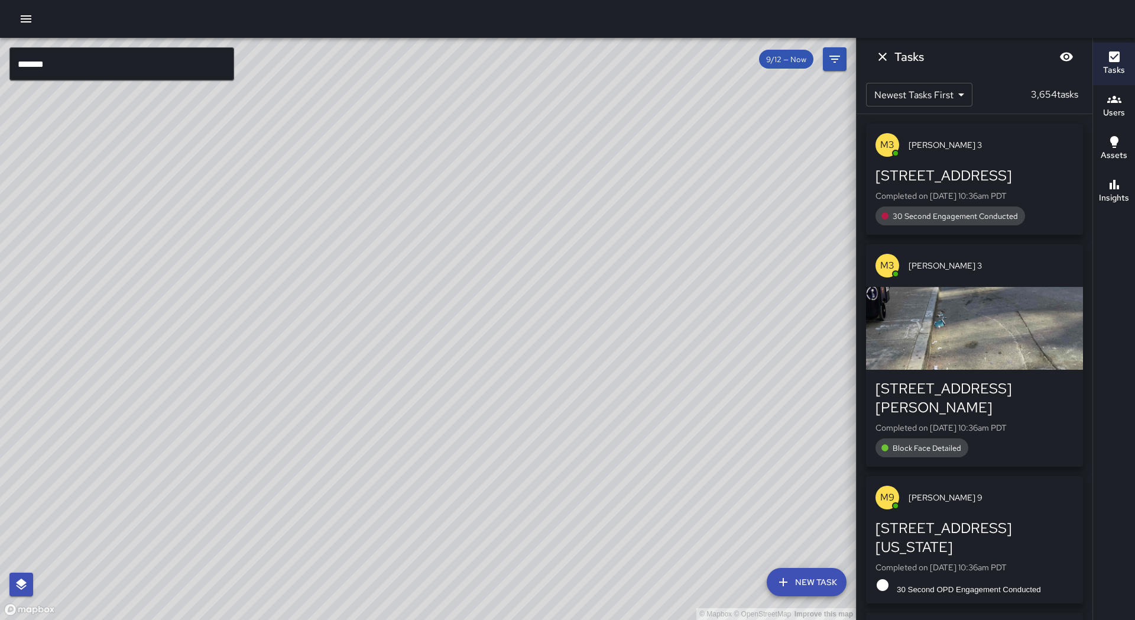
click at [151, 64] on input "*******" at bounding box center [121, 63] width 225 height 33
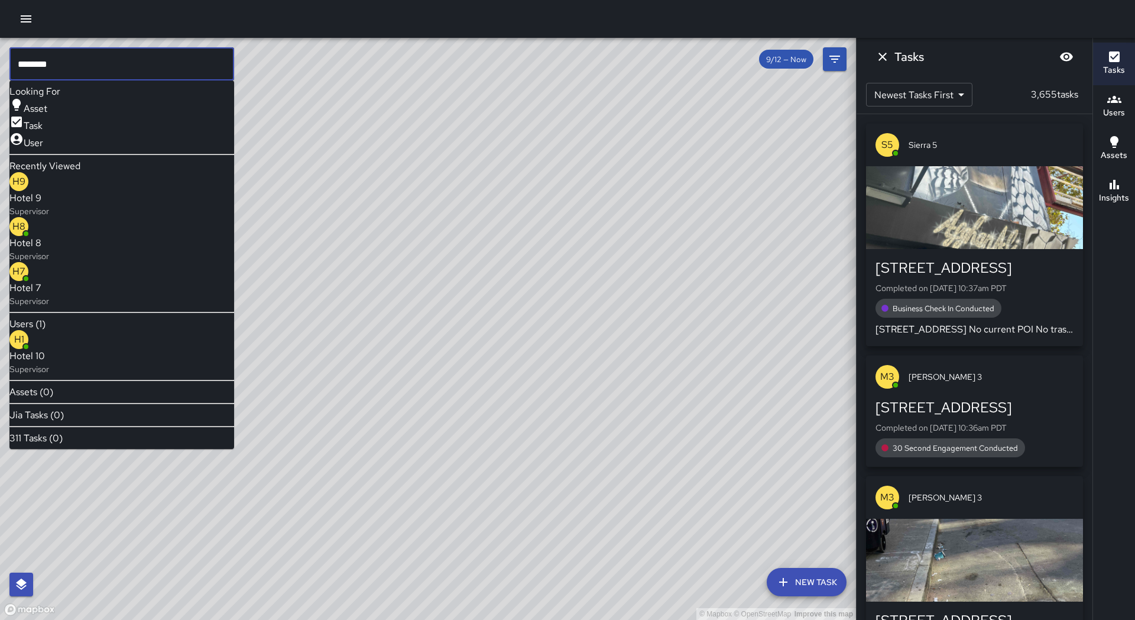
type input "********"
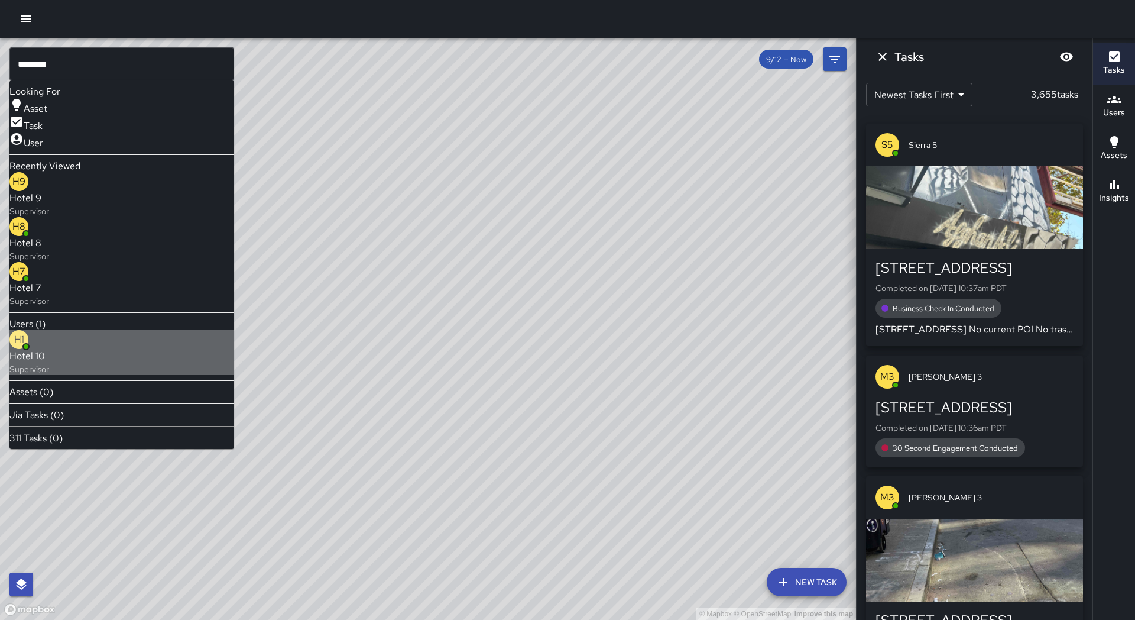
click at [49, 349] on span "Hotel 10" at bounding box center [29, 356] width 40 height 14
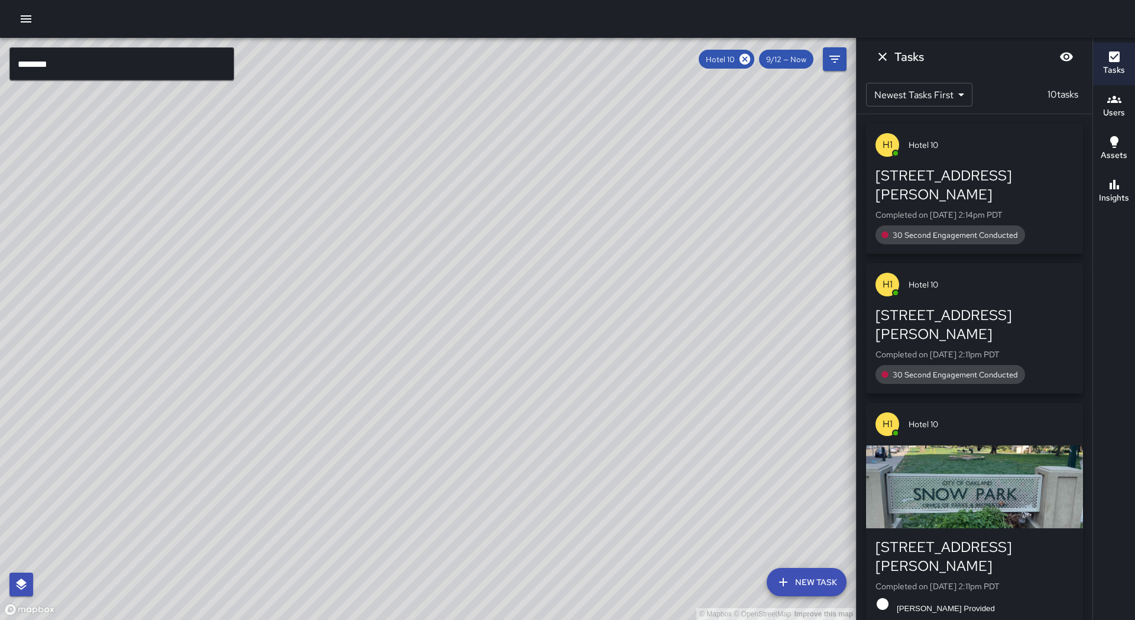
drag, startPoint x: 337, startPoint y: 234, endPoint x: 299, endPoint y: 194, distance: 55.2
click at [299, 194] on div "© Mapbox © OpenStreetMap Improve this map" at bounding box center [428, 329] width 856 height 582
click at [743, 59] on icon at bounding box center [745, 59] width 11 height 11
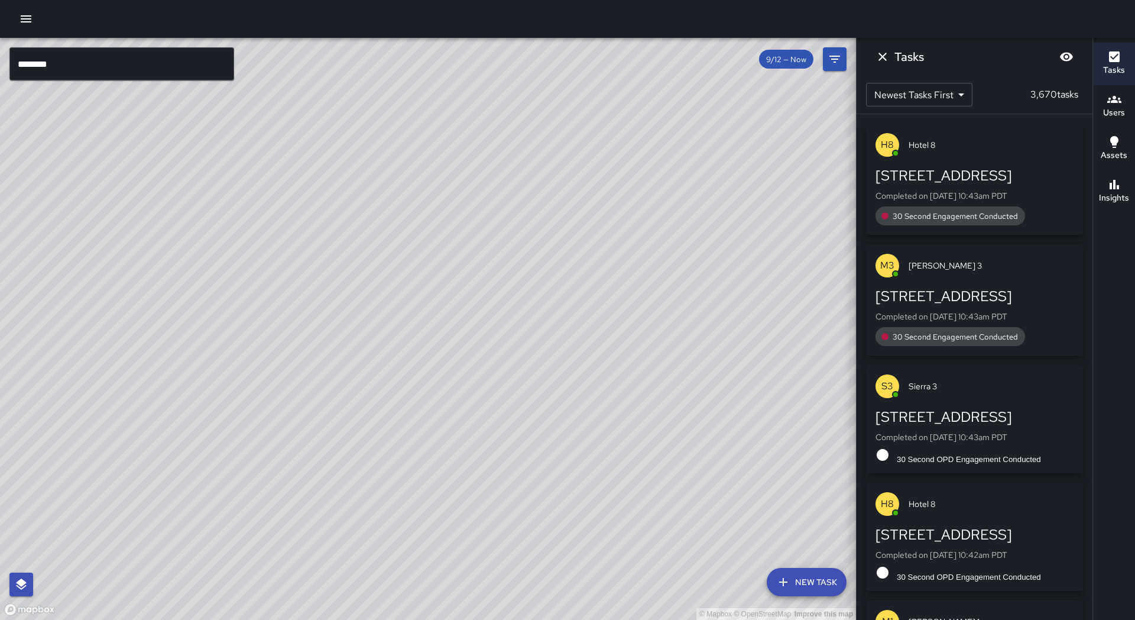
drag, startPoint x: 509, startPoint y: 241, endPoint x: 515, endPoint y: 231, distance: 11.2
click at [515, 231] on div "© Mapbox © OpenStreetMap Improve this map" at bounding box center [428, 329] width 856 height 582
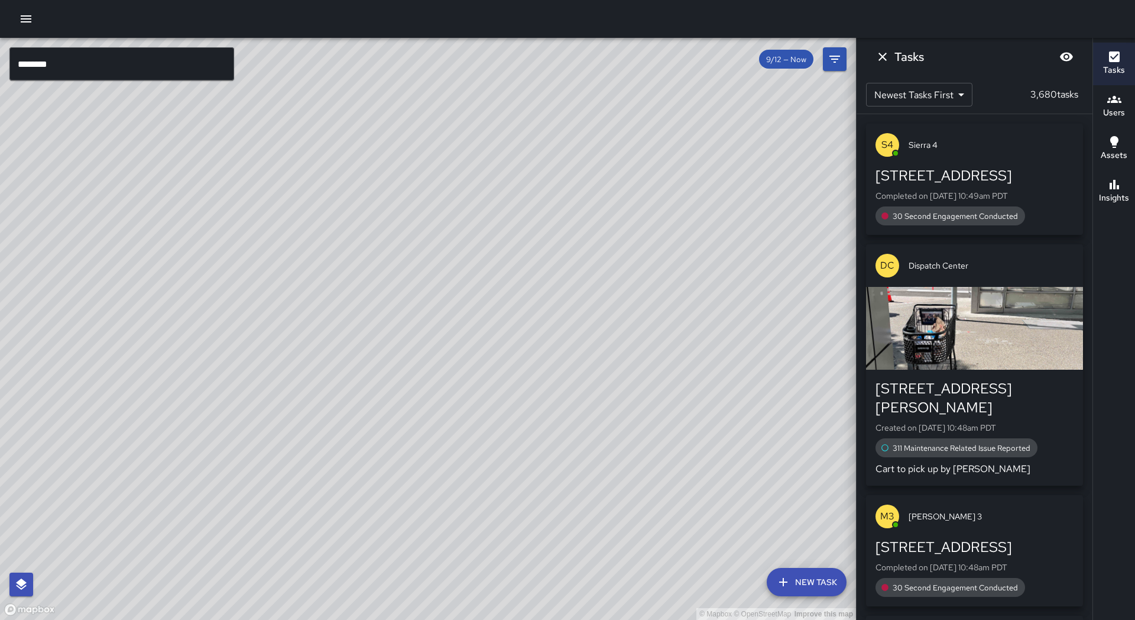
drag, startPoint x: 777, startPoint y: 319, endPoint x: 645, endPoint y: 263, distance: 143.1
click at [645, 263] on div "© Mapbox © OpenStreetMap Improve this map" at bounding box center [428, 329] width 856 height 582
drag, startPoint x: 324, startPoint y: 260, endPoint x: 758, endPoint y: 298, distance: 435.5
click at [758, 298] on div "© Mapbox © OpenStreetMap Improve this map" at bounding box center [428, 329] width 856 height 582
click at [978, 345] on div "S4 Sierra [GEOGRAPHIC_DATA][STREET_ADDRESS] Completed on [DATE] 10:49am PDT 30 …" at bounding box center [974, 551] width 217 height 854
